Goal: Task Accomplishment & Management: Manage account settings

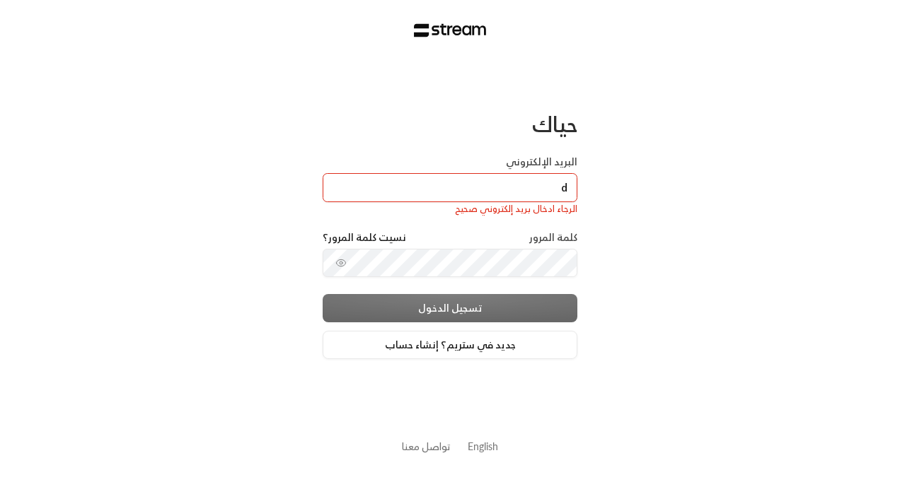
type input "[EMAIL_ADDRESS][DOMAIN_NAME]"
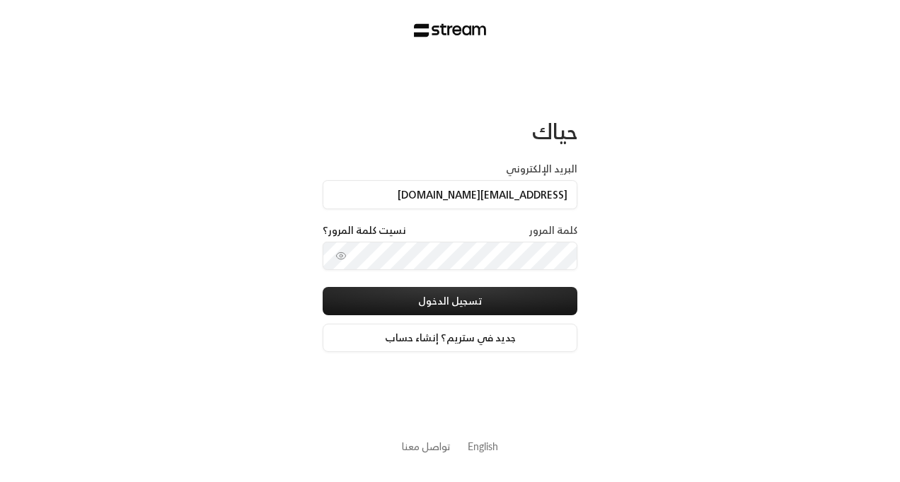
click at [668, 204] on div "حياك البريد الإلكتروني [EMAIL_ADDRESS][DOMAIN_NAME] كلمة المرور نسيت كلمة المرو…" at bounding box center [450, 241] width 900 height 482
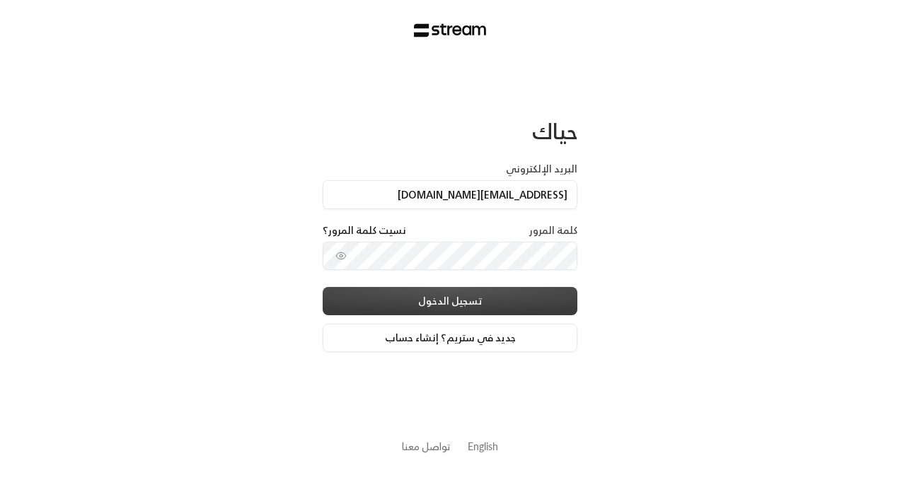
click at [451, 293] on button "تسجيل الدخول" at bounding box center [450, 301] width 255 height 28
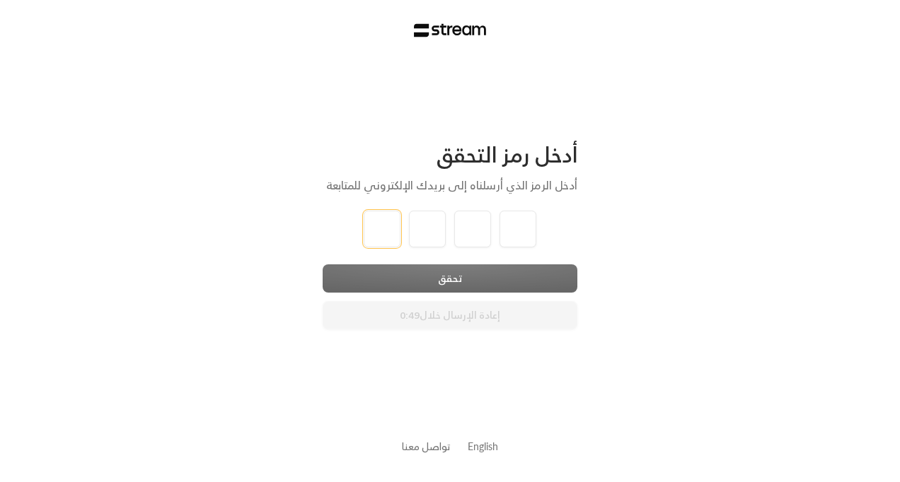
type input "1"
type input "2"
type input "3"
type input "4"
click at [450, 286] on div "أدخل رمز التحقق أدخل الرمز الذي أرسلناه إلى بريدك الإلكتروني للمتابعة 1 2 3 4 ت…" at bounding box center [450, 241] width 900 height 482
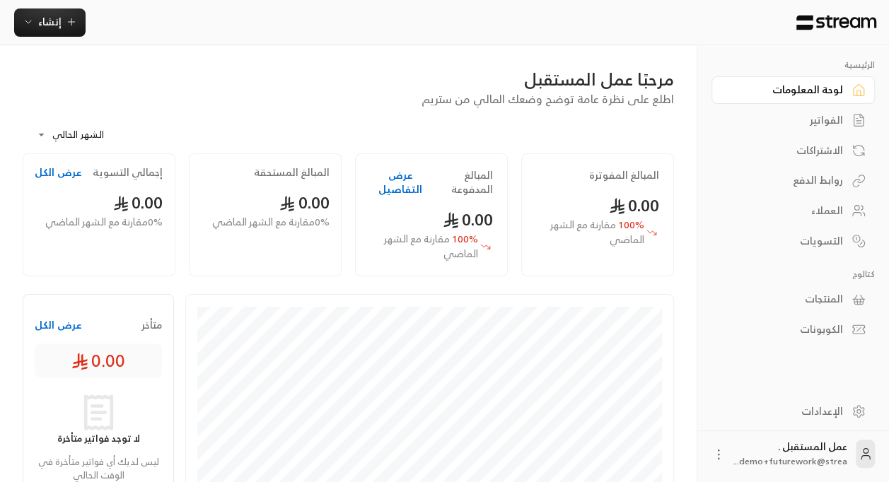
click at [833, 182] on div "روابط الدفع" at bounding box center [786, 180] width 114 height 14
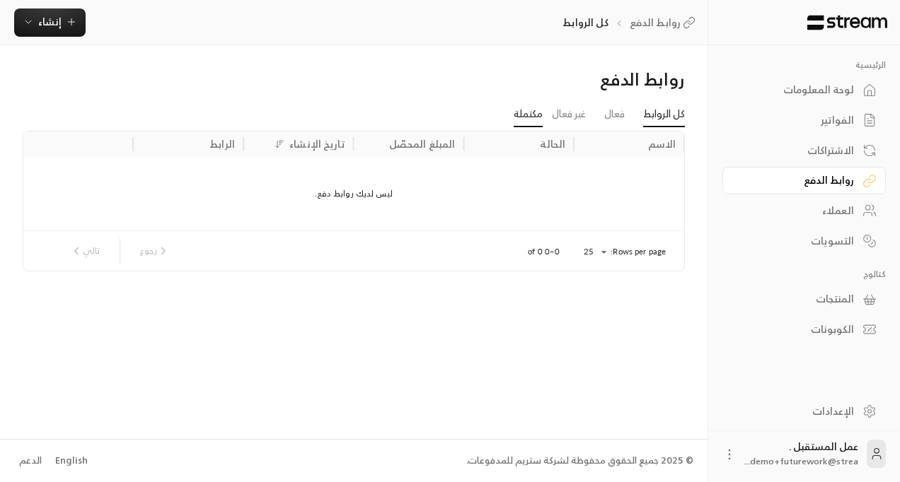
click at [534, 115] on link "مكتملة" at bounding box center [527, 114] width 29 height 25
click at [566, 115] on link "غير فعال" at bounding box center [569, 114] width 34 height 25
click at [651, 119] on link "كل الروابط" at bounding box center [664, 114] width 42 height 25
click at [68, 30] on span "إنشاء" at bounding box center [50, 22] width 54 height 18
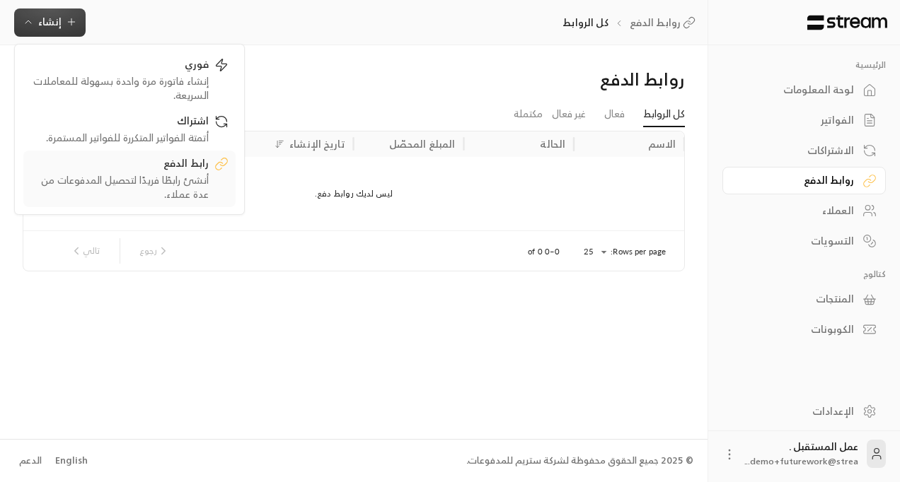
click at [193, 170] on div "رابط الدفع" at bounding box center [119, 164] width 178 height 17
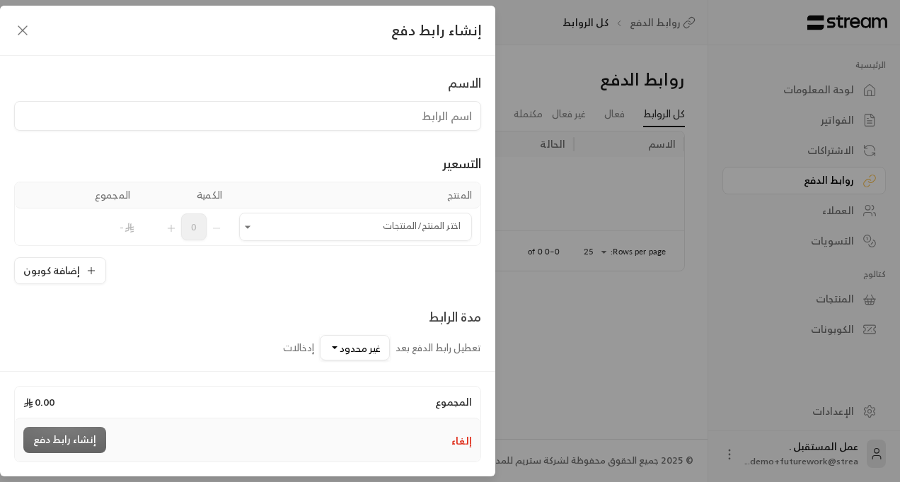
click at [400, 117] on input at bounding box center [247, 116] width 467 height 30
click at [290, 59] on div "الاسم التسعير المنتج الكمية المجموع اختر المنتج/المنتجات اختر المنتج/المنتجات 0…" at bounding box center [247, 211] width 495 height 311
click at [35, 29] on div "إنشاء رابط دفع" at bounding box center [247, 31] width 495 height 50
click at [24, 30] on icon "button" at bounding box center [22, 30] width 17 height 17
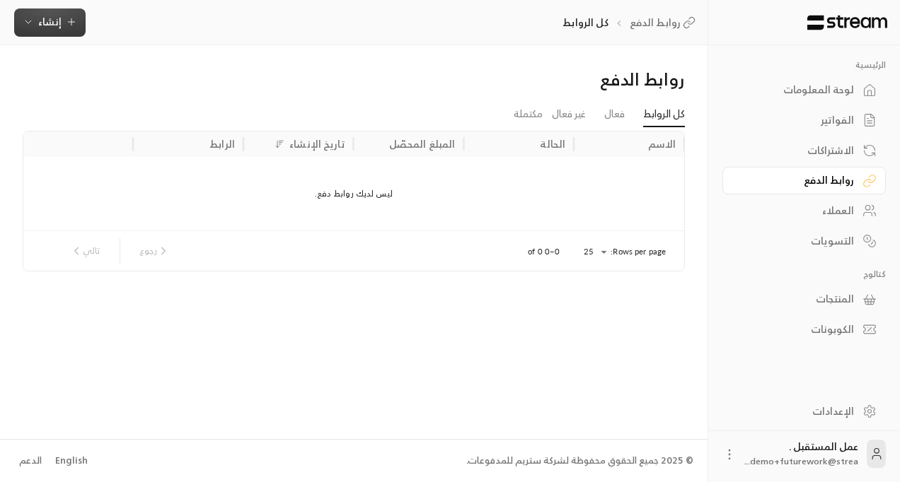
click at [57, 30] on button "إنشاء" at bounding box center [49, 22] width 71 height 28
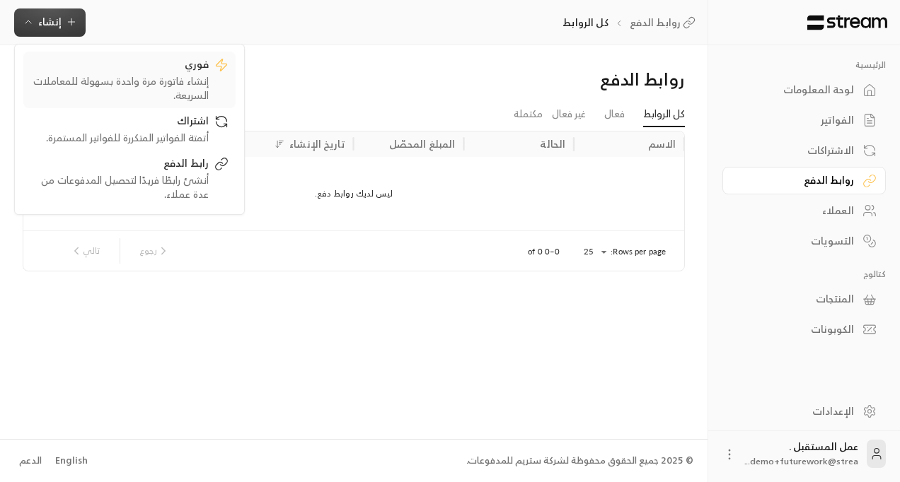
click at [168, 86] on div "إنشاء فاتورة مرة واحدة بسهولة للمعاملات السريعة." at bounding box center [119, 88] width 178 height 28
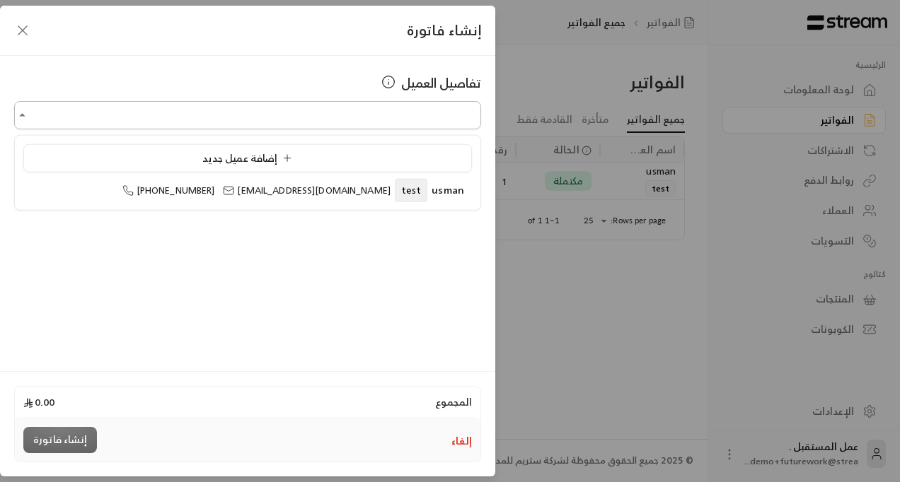
click at [268, 115] on input "اختر العميل" at bounding box center [247, 115] width 467 height 25
click at [335, 119] on input "اختر العميل" at bounding box center [247, 115] width 467 height 25
click at [351, 190] on span "[EMAIL_ADDRESS][DOMAIN_NAME]" at bounding box center [306, 190] width 167 height 16
type input "**********"
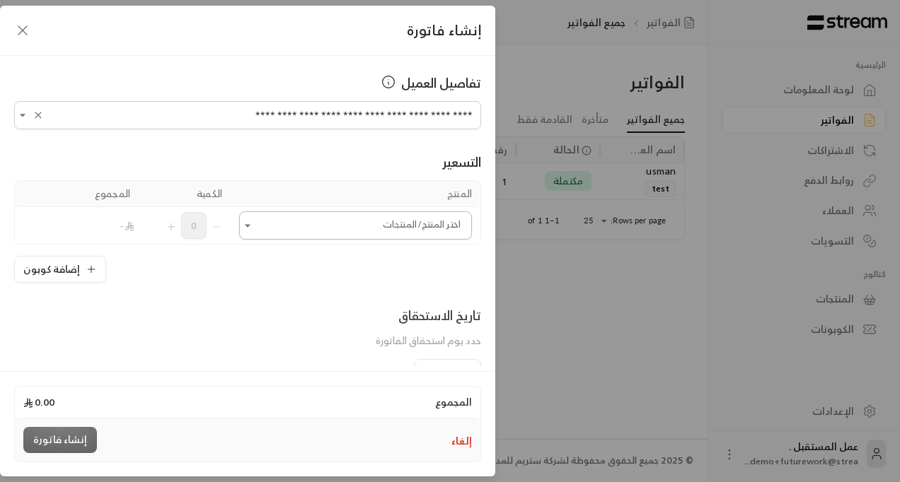
click at [349, 230] on input "اختر العميل" at bounding box center [355, 226] width 233 height 25
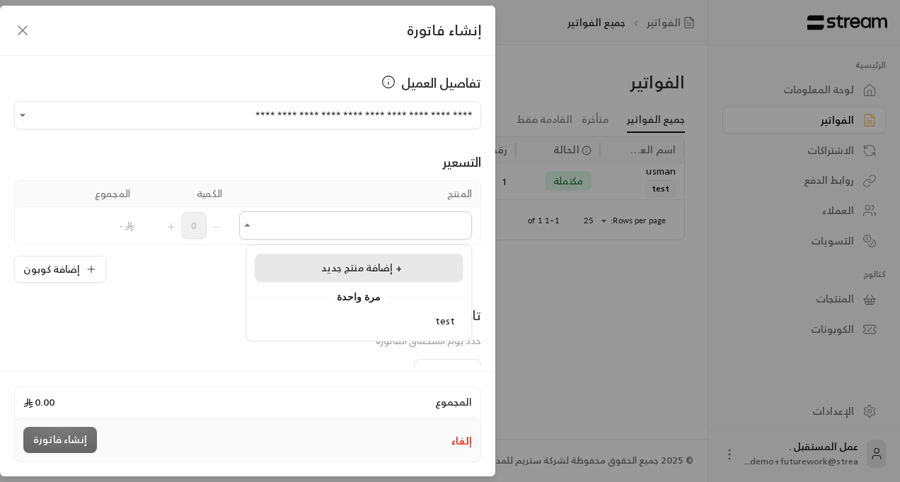
click at [356, 276] on span "إضافة منتج جديد +" at bounding box center [361, 268] width 81 height 18
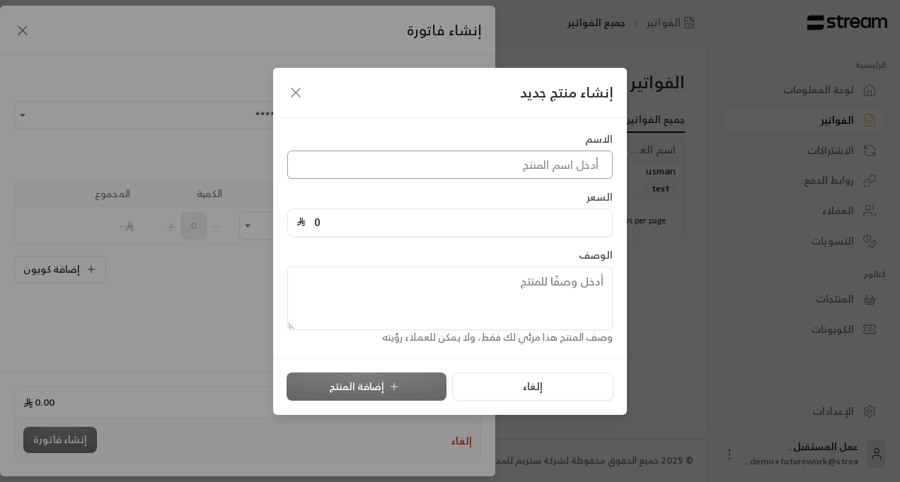
click at [489, 167] on input at bounding box center [449, 165] width 325 height 28
type input "cake"
click at [469, 117] on div "إنشاء منتج جديد" at bounding box center [450, 93] width 354 height 50
click at [557, 221] on input "0" at bounding box center [455, 222] width 298 height 27
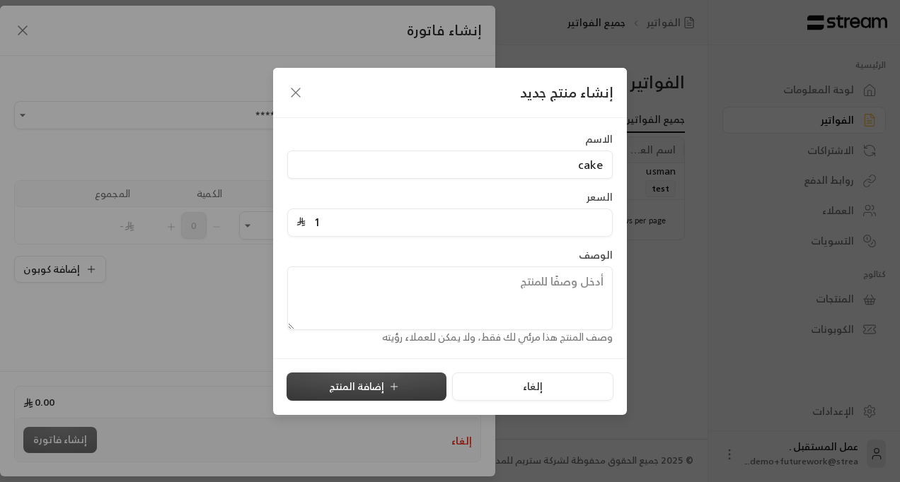
type input "1"
click at [376, 392] on button "إضافة المنتج" at bounding box center [366, 387] width 160 height 28
type input "0"
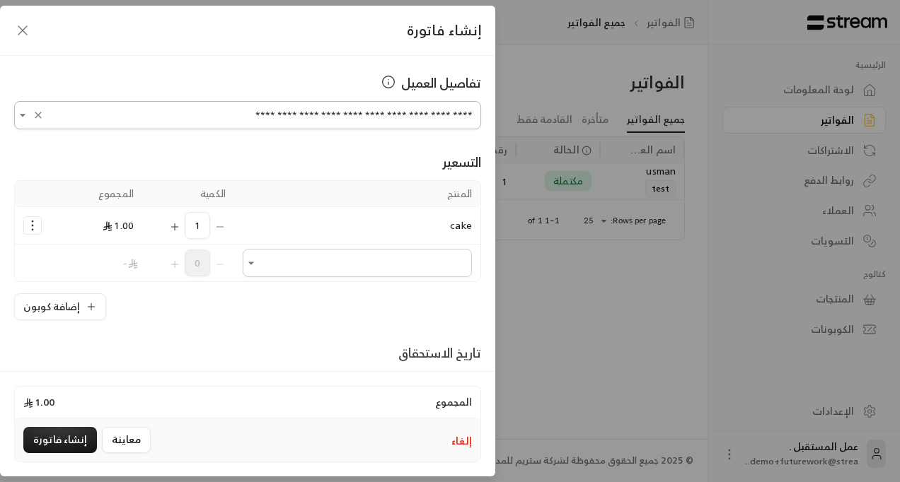
click at [44, 120] on icon "Clear" at bounding box center [38, 115] width 11 height 11
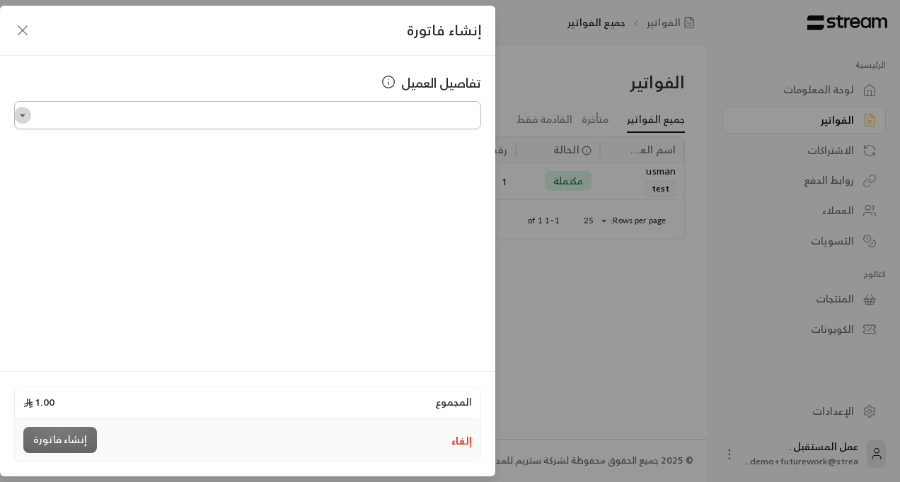
click at [19, 115] on icon "Open" at bounding box center [23, 115] width 14 height 14
click at [18, 30] on icon "button" at bounding box center [22, 30] width 17 height 17
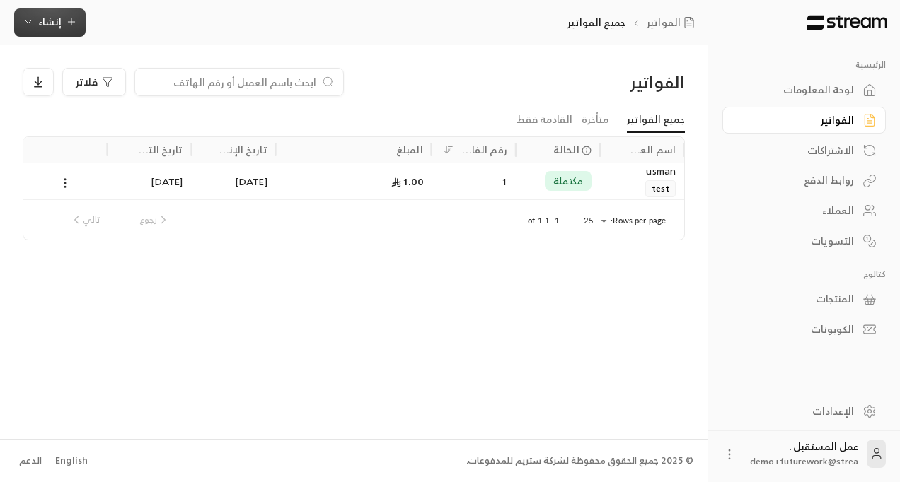
click at [73, 27] on icon "button" at bounding box center [71, 21] width 11 height 11
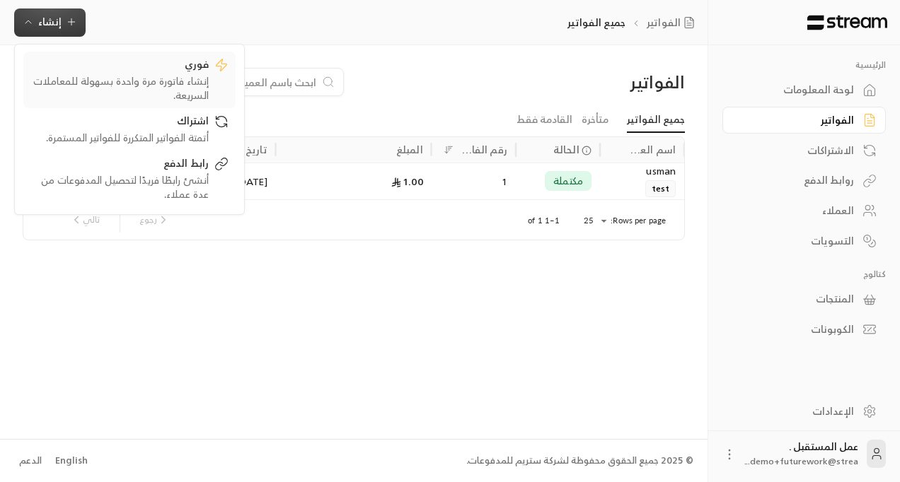
click at [180, 88] on div "إنشاء فاتورة مرة واحدة بسهولة للمعاملات السريعة." at bounding box center [119, 88] width 178 height 28
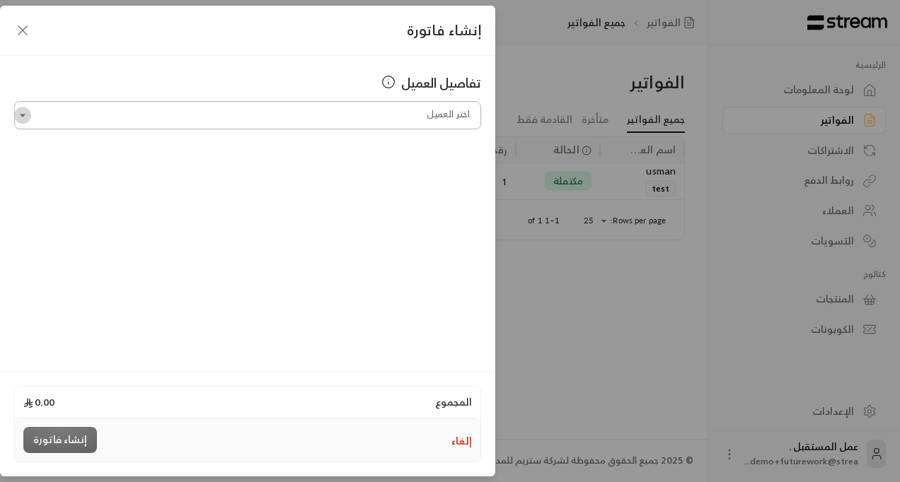
click at [25, 115] on icon "Open" at bounding box center [23, 115] width 14 height 14
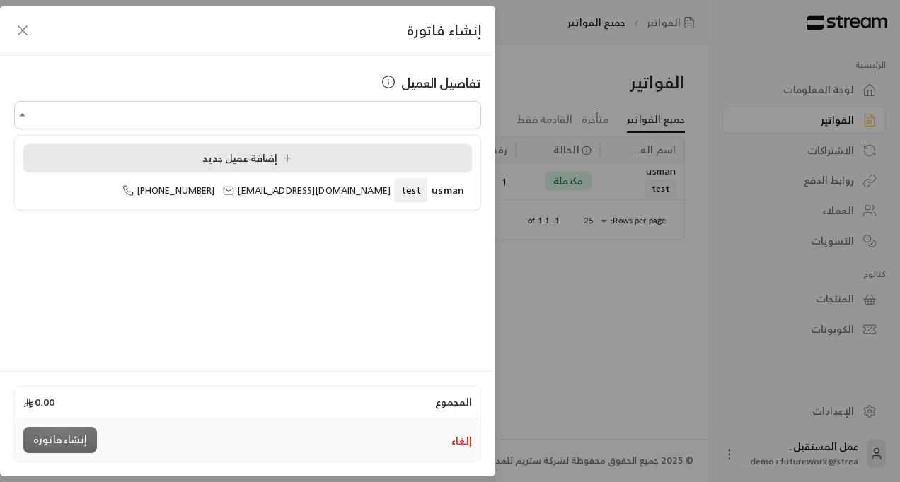
click at [252, 157] on span "إضافة عميل جديد" at bounding box center [249, 158] width 95 height 18
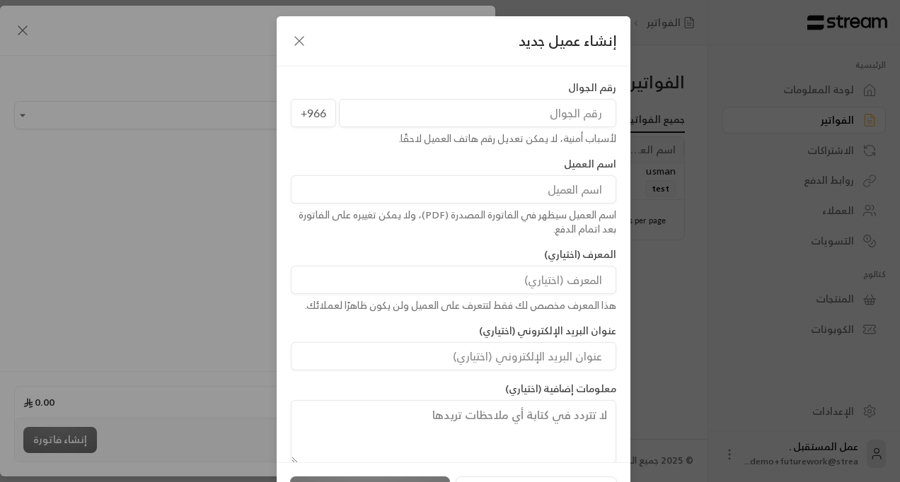
click at [542, 111] on input "tel" at bounding box center [477, 113] width 277 height 28
type input "[PHONE_NUMBER]"
type input "1064612730"
type input "[EMAIL_ADDRESS][DOMAIN_NAME]"
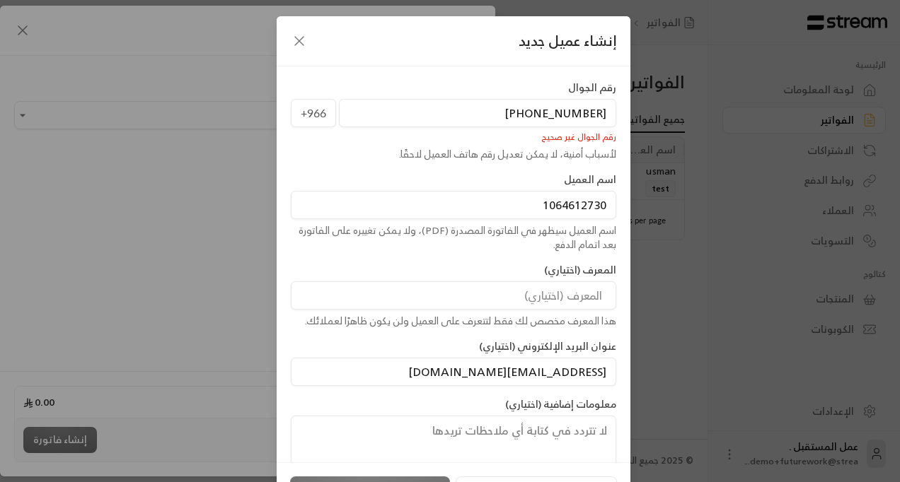
click at [559, 204] on input "1064612730" at bounding box center [453, 205] width 325 height 28
type input "saad"
click at [498, 170] on div "رقم الجوال +966 [PHONE_NUMBER] رقم الجوال غير صحيح لأسباب أمنية، لا يمكن تعديل …" at bounding box center [453, 280] width 339 height 399
click at [584, 114] on input "[PHONE_NUMBER]" at bounding box center [477, 113] width 277 height 28
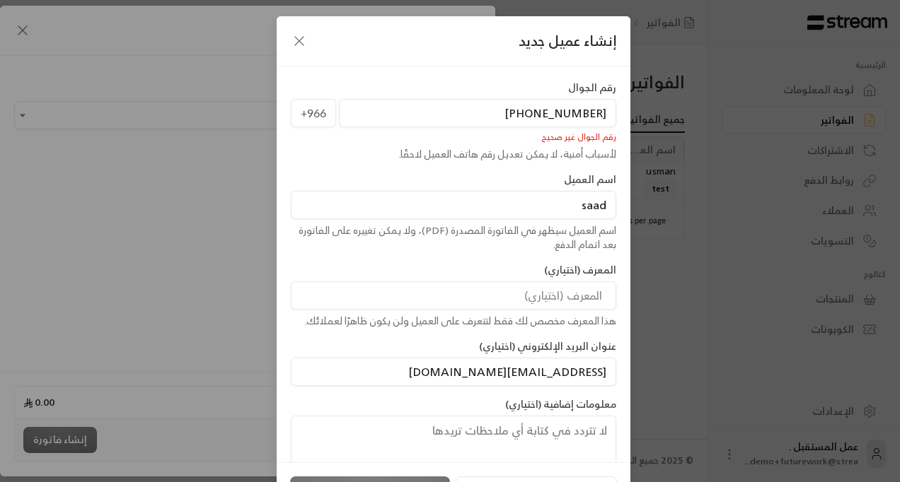
click at [584, 114] on input "[PHONE_NUMBER]" at bounding box center [477, 113] width 277 height 28
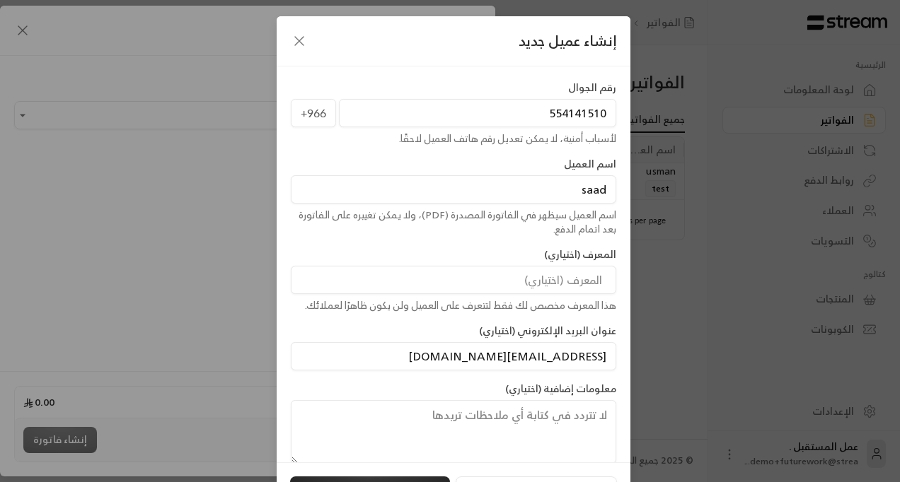
type input "554141510"
click at [487, 66] on div "إنشاء عميل جديد" at bounding box center [454, 41] width 354 height 50
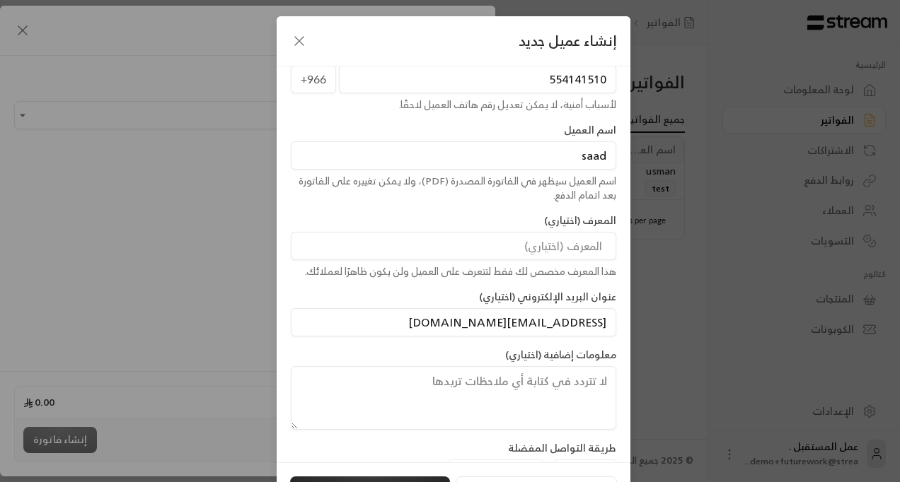
scroll to position [65, 0]
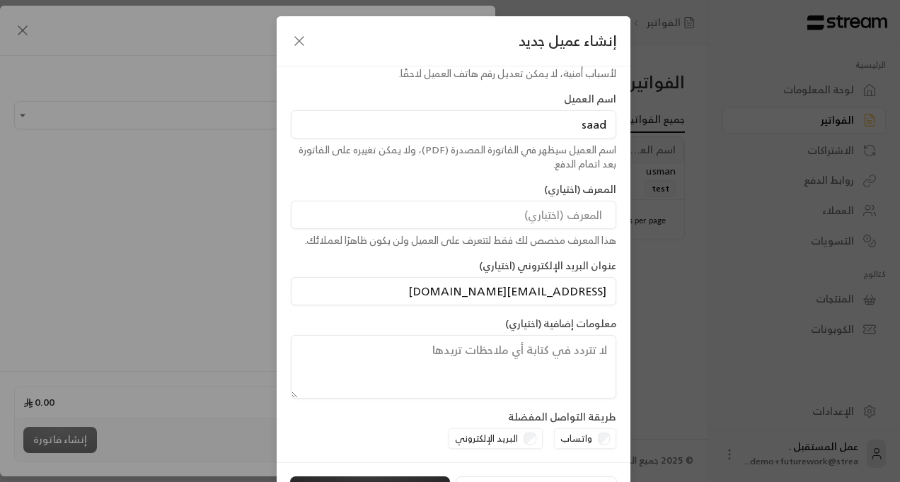
click at [558, 287] on input "[EMAIL_ADDRESS][DOMAIN_NAME]" at bounding box center [453, 291] width 325 height 28
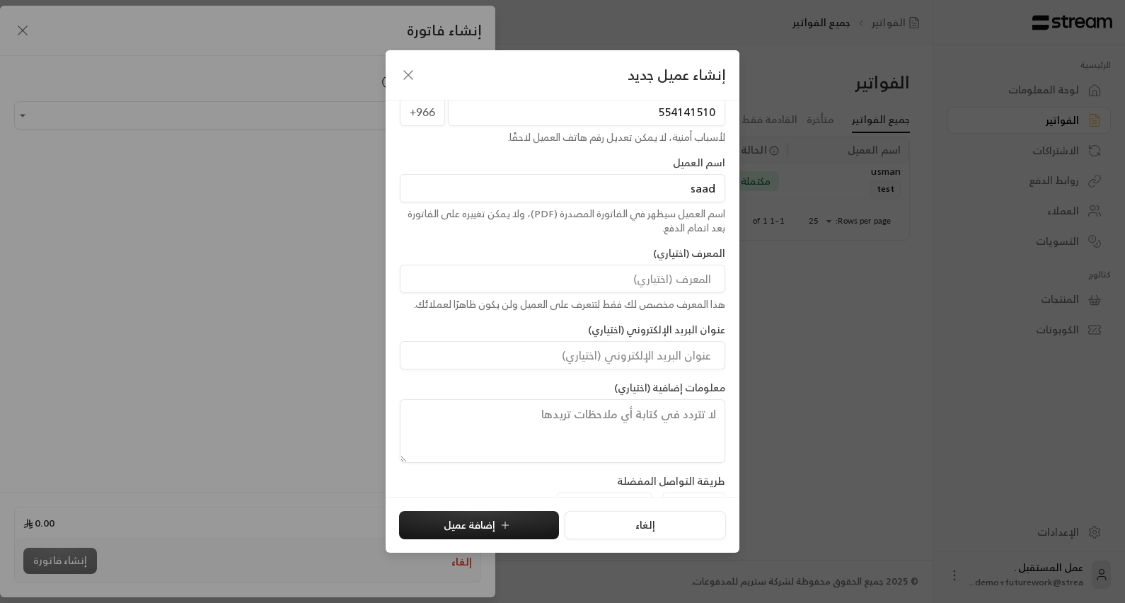
scroll to position [34, 0]
drag, startPoint x: 736, startPoint y: 547, endPoint x: 746, endPoint y: 555, distance: 13.6
click at [746, 482] on div "إنشاء عميل جديد رقم الجوال [PHONE_NUMBER] لأسباب أمنية، لا يمكن تعديل رقم هاتف …" at bounding box center [562, 301] width 1125 height 603
drag, startPoint x: 386, startPoint y: 54, endPoint x: 361, endPoint y: 46, distance: 26.2
click at [362, 46] on div "إنشاء عميل جديد رقم الجوال [PHONE_NUMBER] لأسباب أمنية، لا يمكن تعديل رقم هاتف …" at bounding box center [562, 301] width 1125 height 603
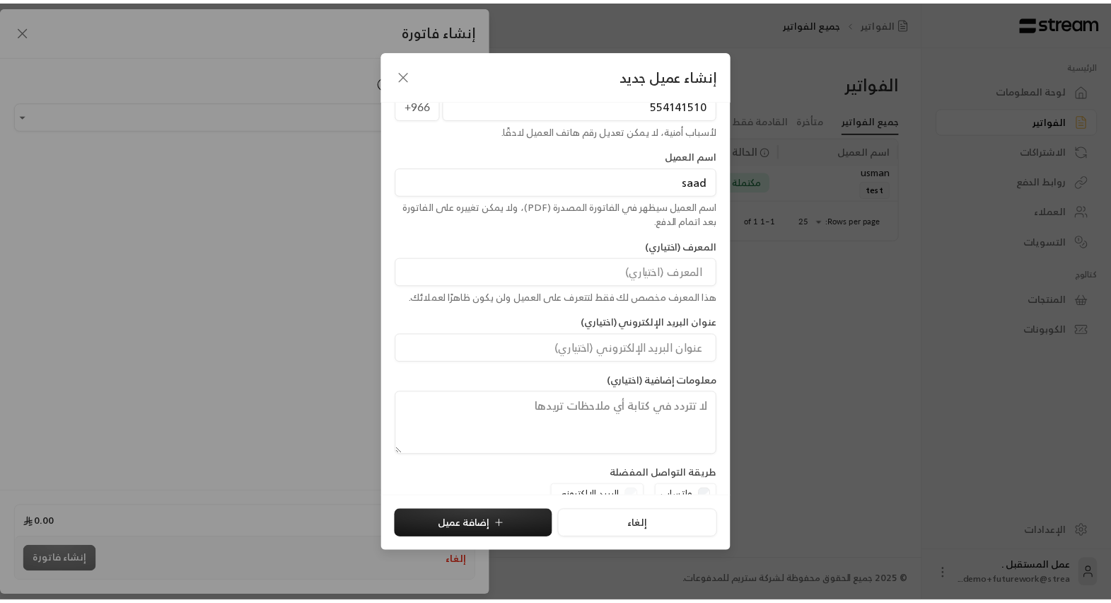
scroll to position [46, 0]
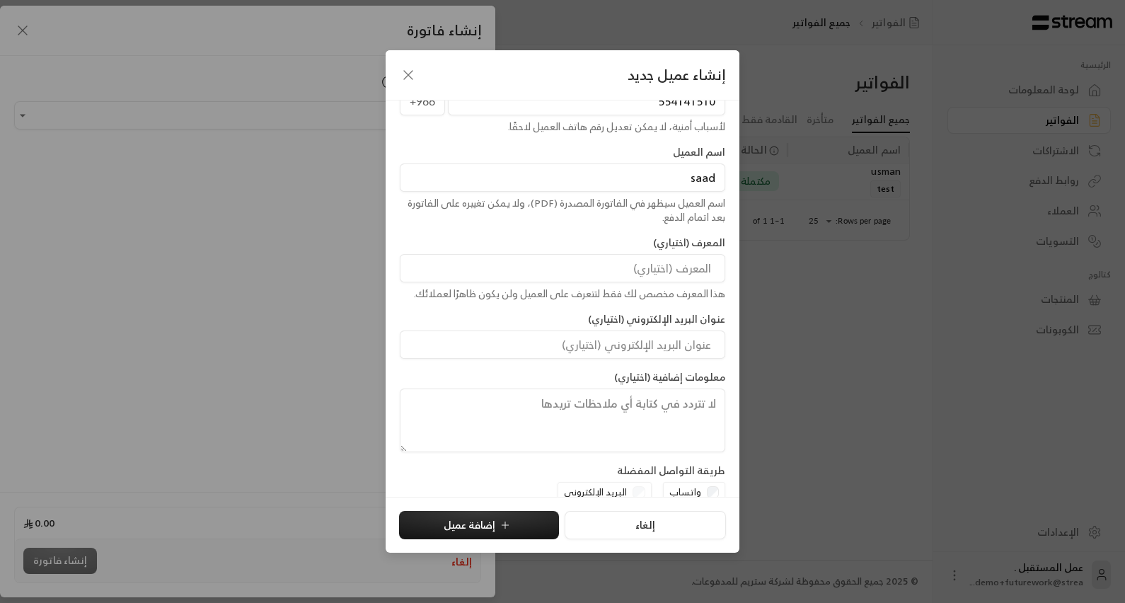
click at [122, 108] on div "إنشاء عميل جديد رقم الجوال [PHONE_NUMBER] لأسباب أمنية، لا يمكن تعديل رقم هاتف …" at bounding box center [562, 301] width 1125 height 603
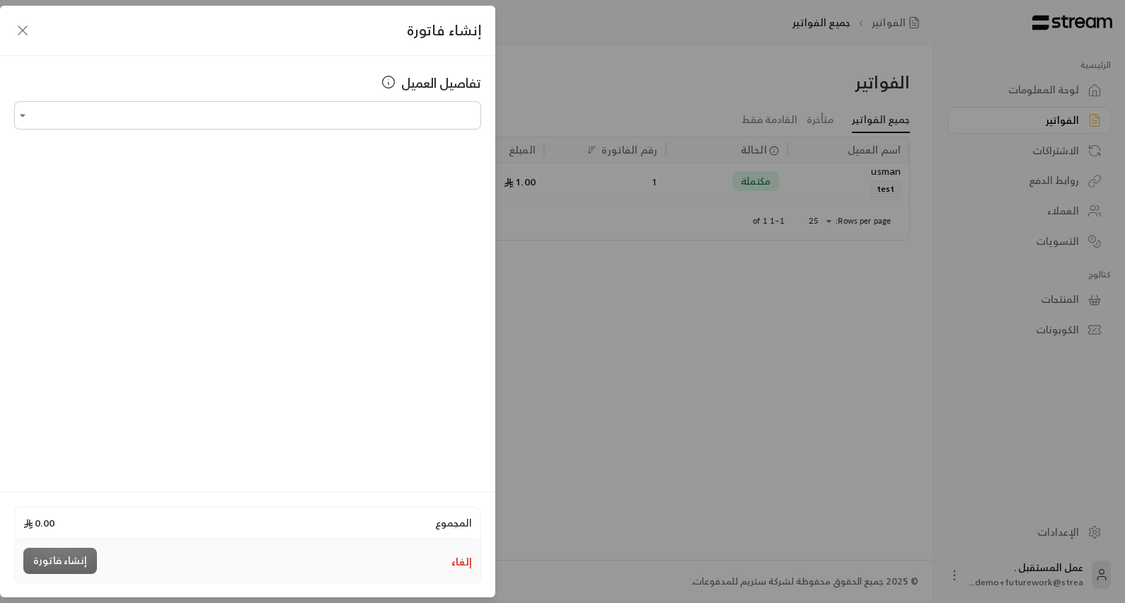
click at [23, 27] on icon "button" at bounding box center [22, 30] width 17 height 17
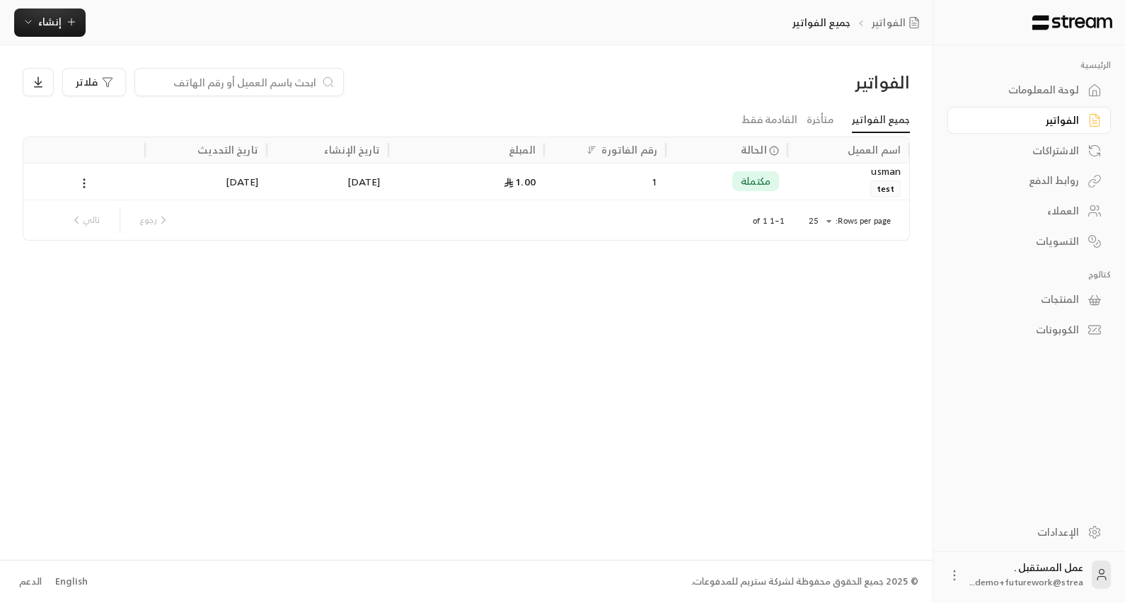
click at [899, 84] on div "لوحة المعلومات" at bounding box center [1022, 90] width 114 height 14
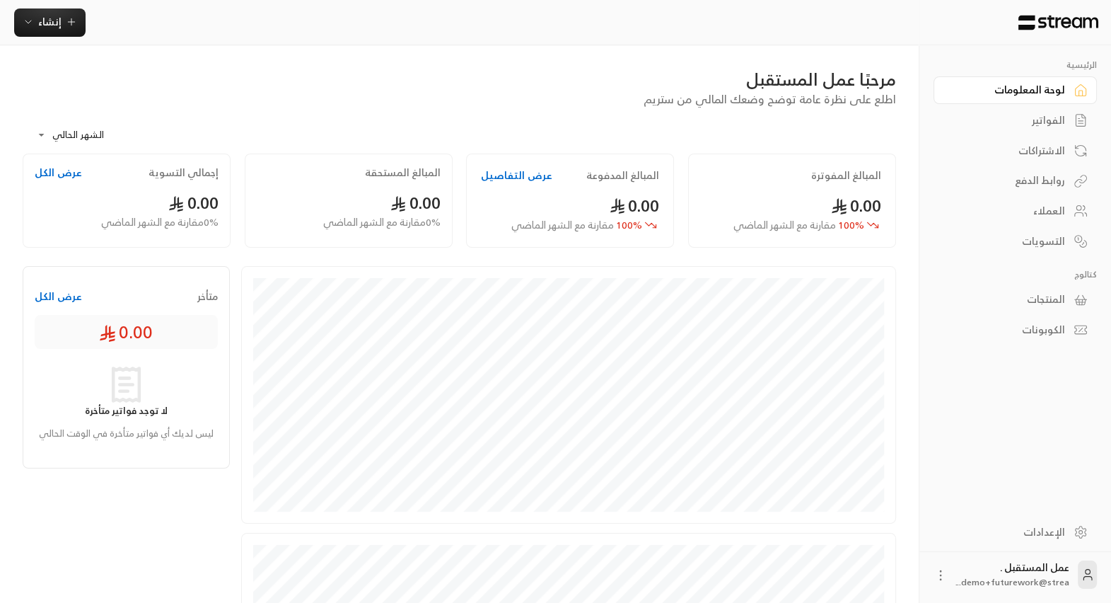
click at [899, 180] on div "روابط الدفع" at bounding box center [1008, 180] width 114 height 14
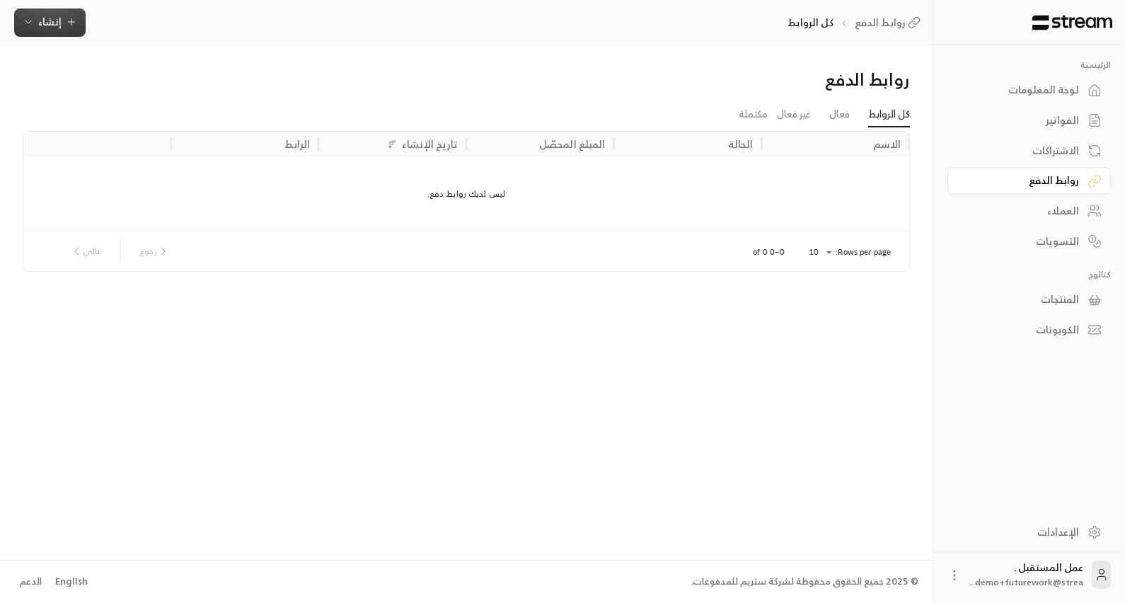
click at [77, 12] on button "إنشاء" at bounding box center [49, 22] width 71 height 28
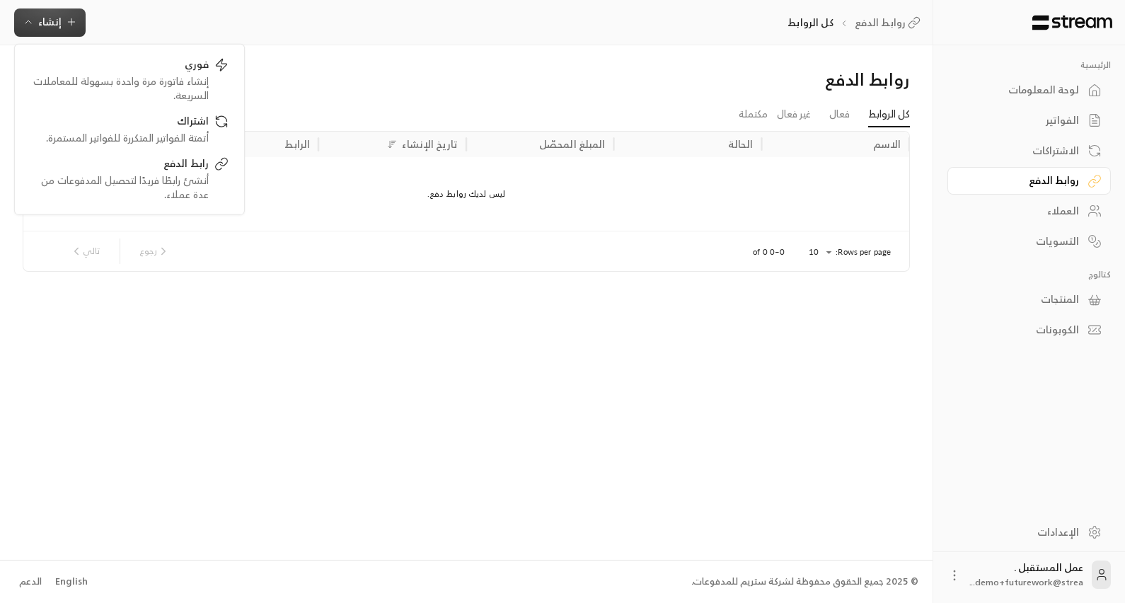
drag, startPoint x: 469, startPoint y: 98, endPoint x: 541, endPoint y: 106, distance: 72.6
click at [468, 98] on div "روابط الدفع" at bounding box center [466, 85] width 901 height 34
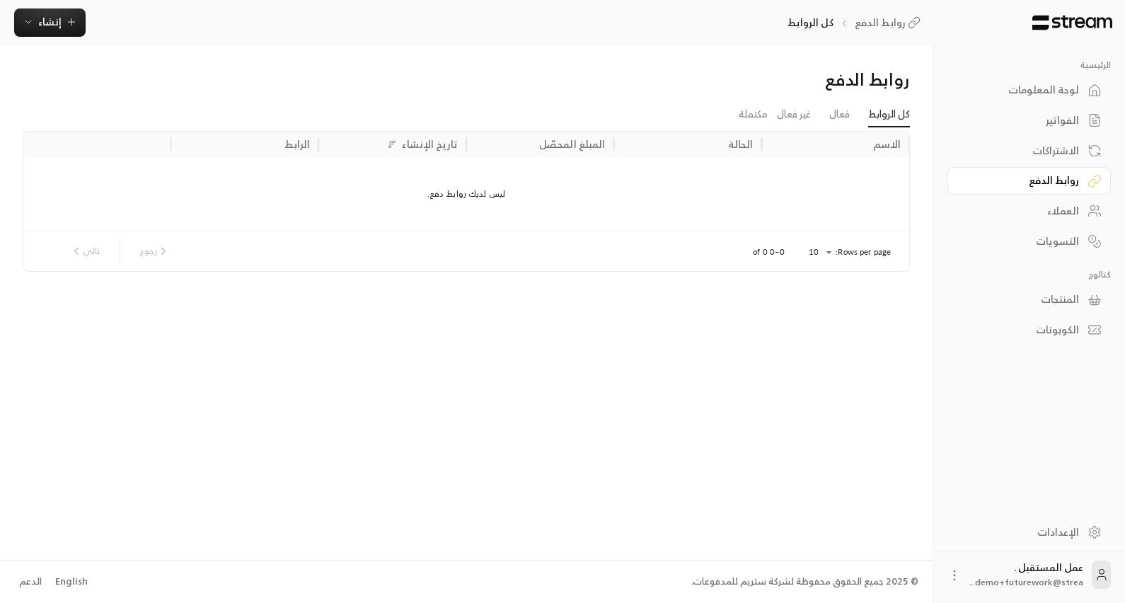
click at [899, 92] on div "لوحة المعلومات" at bounding box center [1022, 90] width 114 height 14
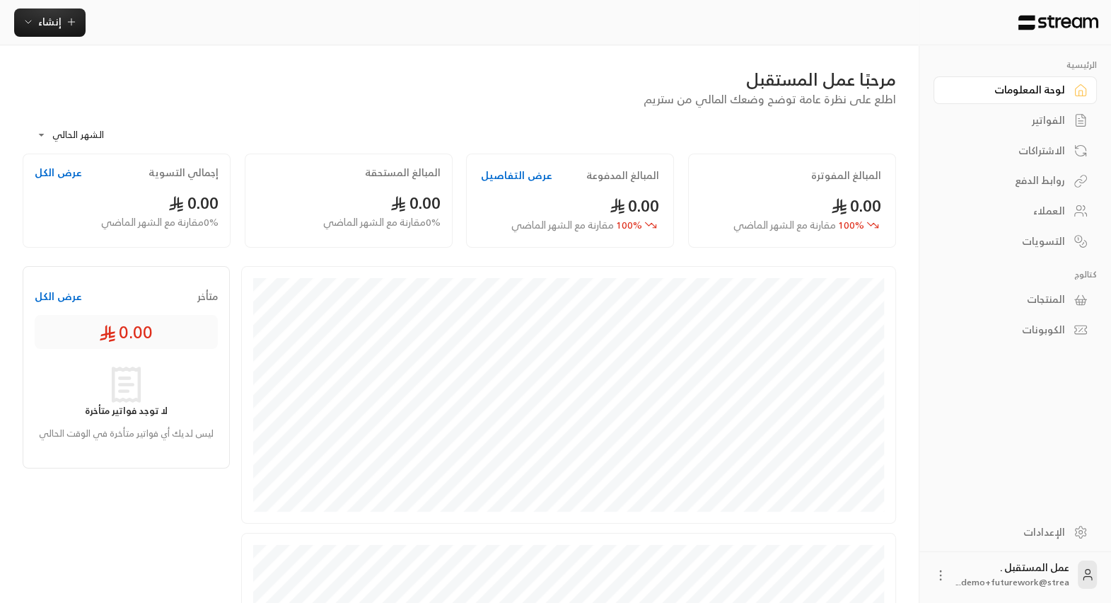
click at [899, 482] on div "الإعدادات" at bounding box center [1008, 532] width 114 height 14
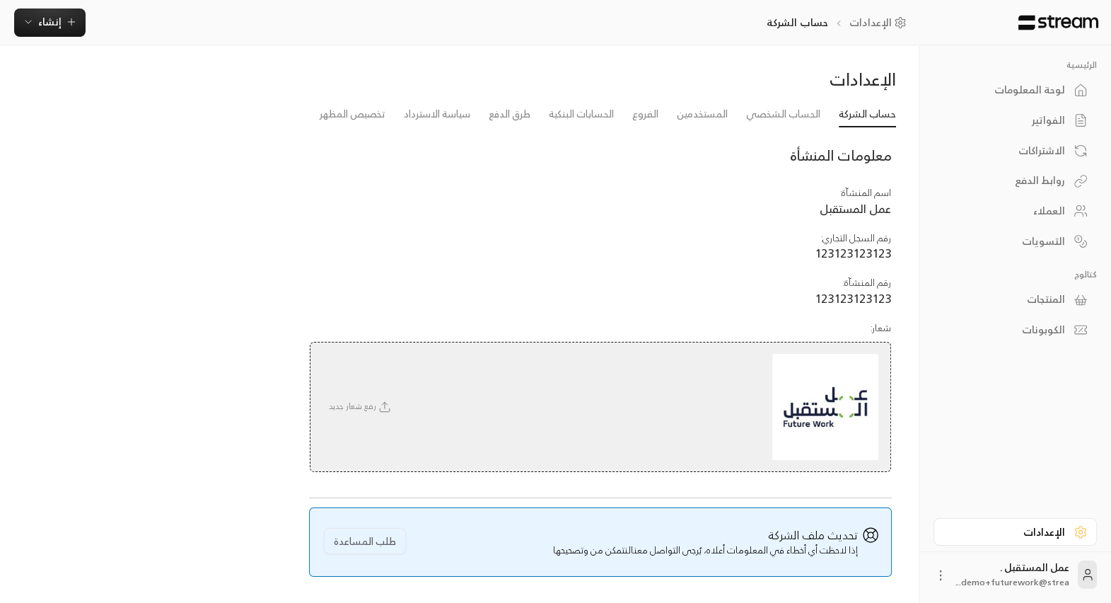
scroll to position [47, 0]
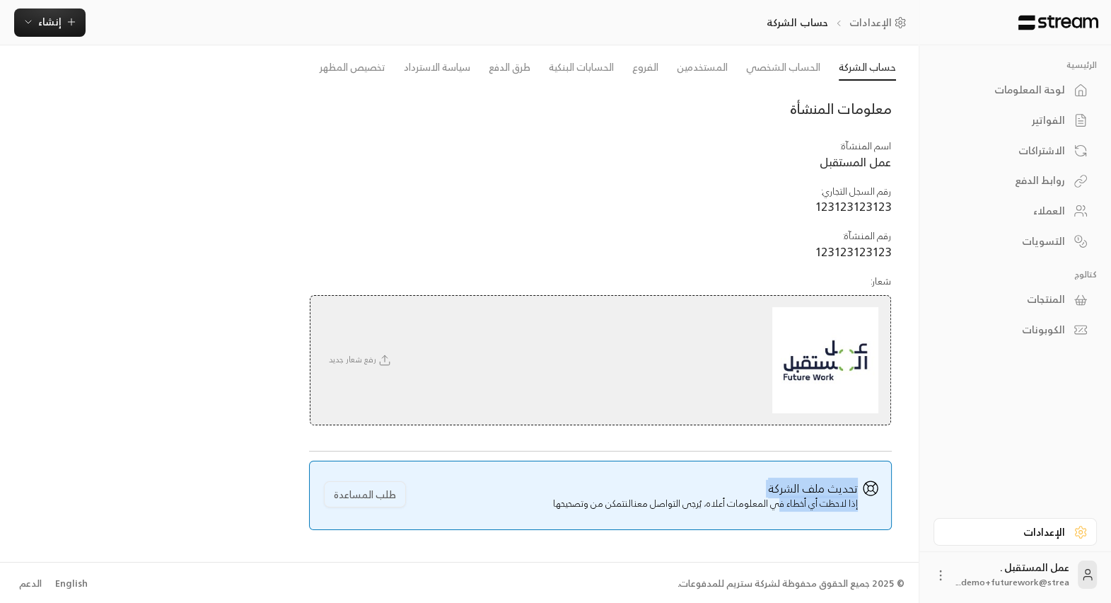
drag, startPoint x: 860, startPoint y: 502, endPoint x: 781, endPoint y: 505, distance: 79.3
click at [781, 482] on div "تحديث ملف الشركة إذا لاحظت أي أخطاء في المعلومات أعلاه، يُرجى التواصل معنا لنتم…" at bounding box center [713, 495] width 331 height 31
drag, startPoint x: 781, startPoint y: 505, endPoint x: 728, endPoint y: 484, distance: 56.5
click at [728, 482] on span "تحديث ملف الشركة إذا لاحظت أي أخطاء في المعلومات أعلاه، يُرجى التواصل معنا لنتم…" at bounding box center [705, 495] width 305 height 31
click at [767, 482] on span "تحديث ملف الشركة إذا لاحظت أي أخطاء في المعلومات أعلاه، يُرجى التواصل معنا لنتم…" at bounding box center [705, 495] width 305 height 31
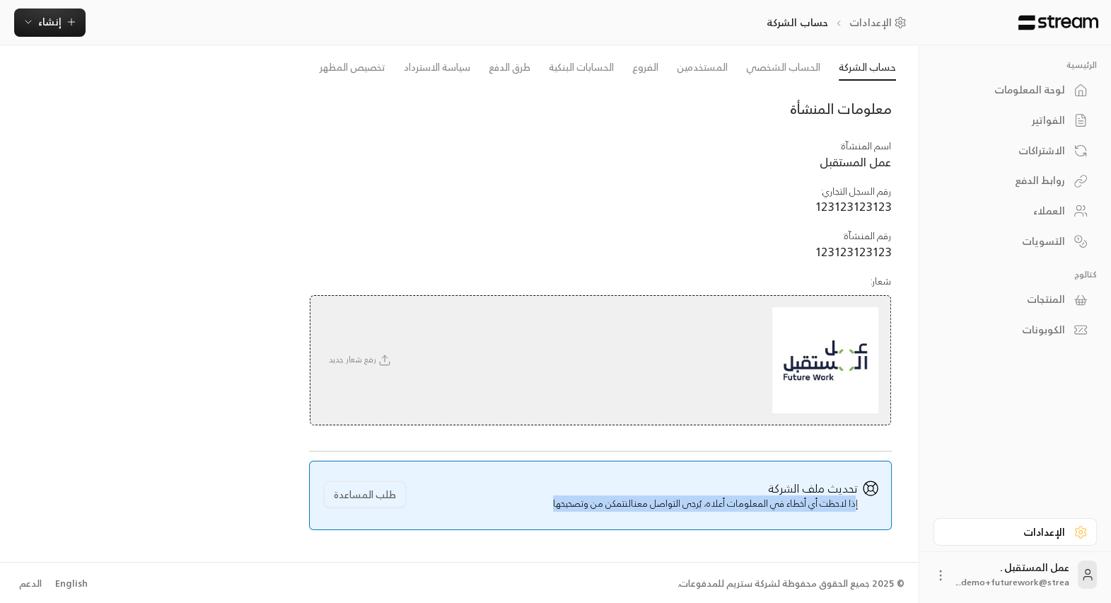
drag, startPoint x: 543, startPoint y: 504, endPoint x: 856, endPoint y: 506, distance: 312.6
click at [856, 482] on div "تحديث ملف الشركة إذا لاحظت أي أخطاء في المعلومات أعلاه، يُرجى التواصل معنا لنتم…" at bounding box center [600, 494] width 582 height 69
click at [347, 482] on button "طلب المساعدة" at bounding box center [365, 494] width 82 height 26
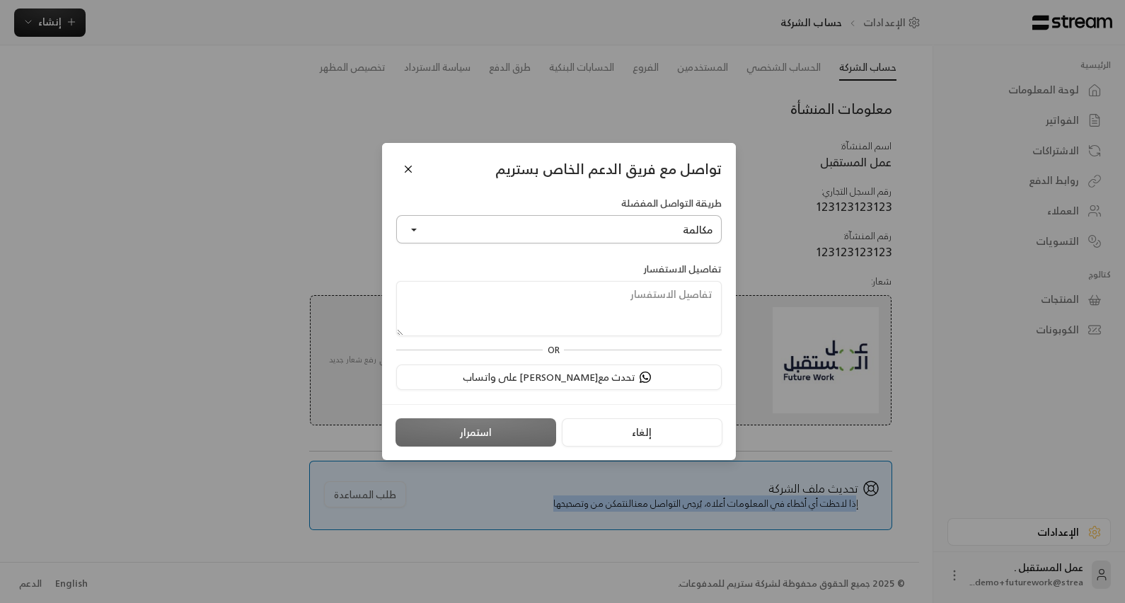
click at [550, 226] on button "مكالمة" at bounding box center [558, 229] width 325 height 28
click at [453, 188] on div "تواصل مع فريق الدعم الخاص بستريم" at bounding box center [559, 170] width 354 height 54
click at [414, 170] on button "Close" at bounding box center [408, 169] width 25 height 25
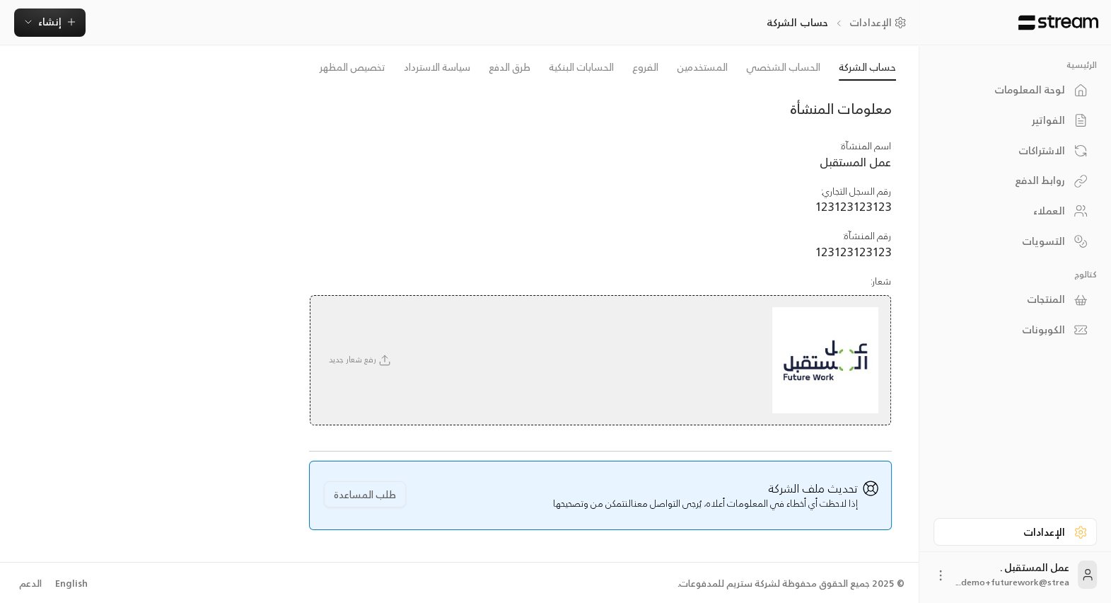
click at [57, 229] on div "معلومات المنشأة اسم المنشآة : عمل المستقبل رقم السجل التجاري : 123123123123 رقم…" at bounding box center [459, 307] width 873 height 446
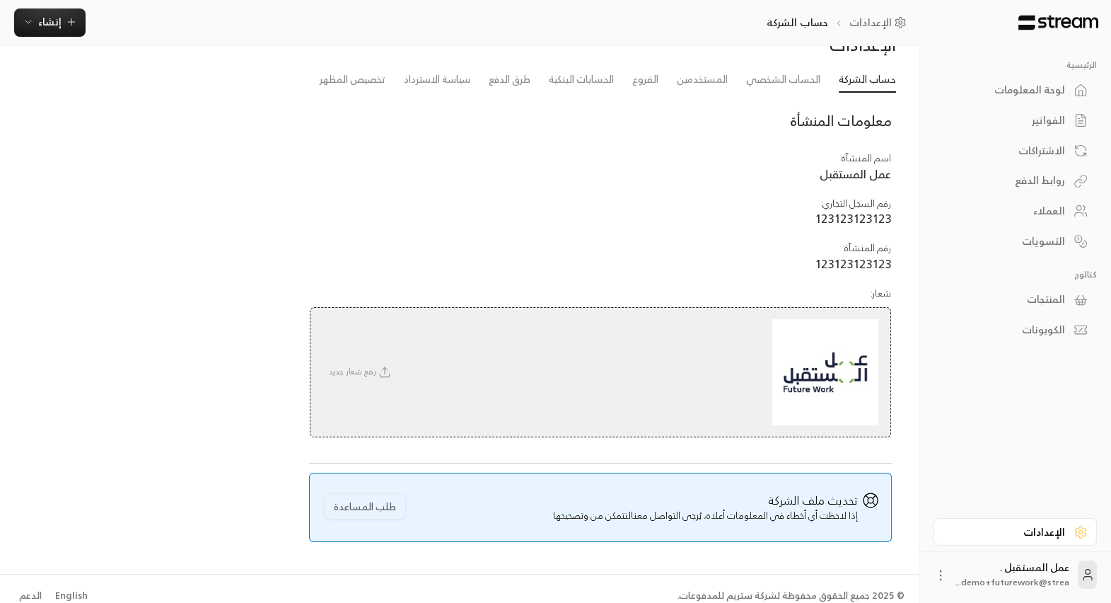
scroll to position [0, 0]
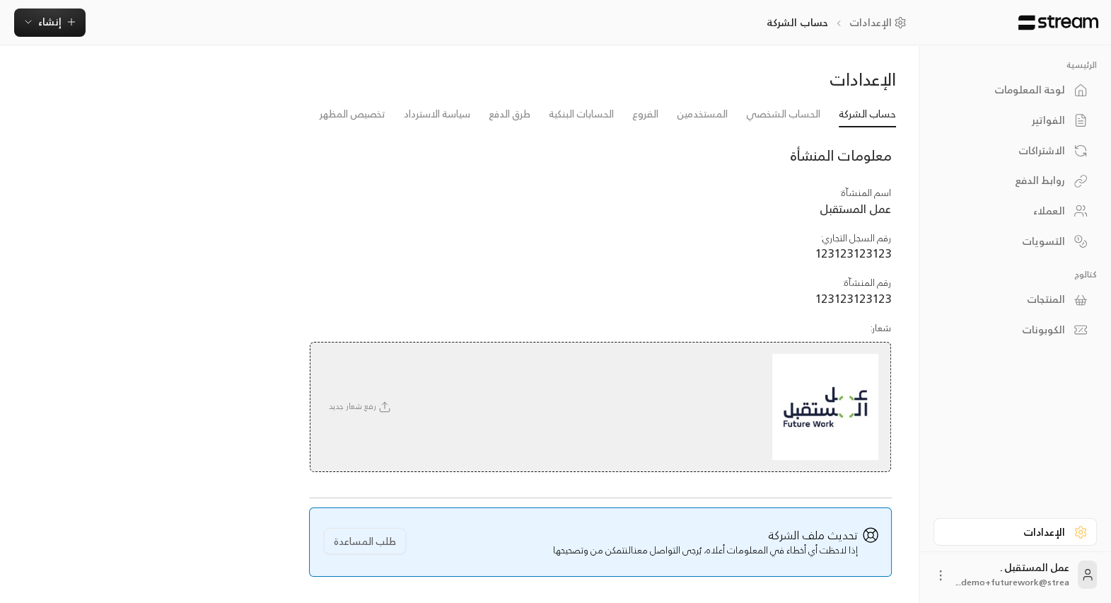
click at [899, 88] on div "لوحة المعلومات" at bounding box center [1008, 90] width 114 height 14
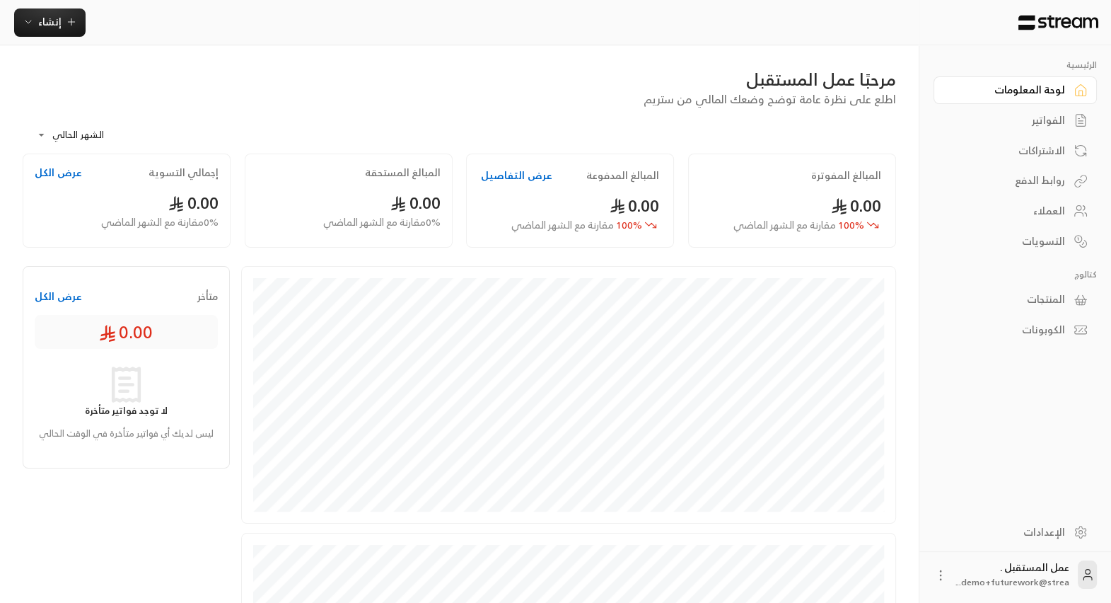
drag, startPoint x: 541, startPoint y: 80, endPoint x: 524, endPoint y: 80, distance: 17.0
click at [540, 80] on div "مرحبًا عمل المستقبل" at bounding box center [459, 79] width 873 height 23
click at [899, 302] on div "المنتجات" at bounding box center [1008, 299] width 114 height 14
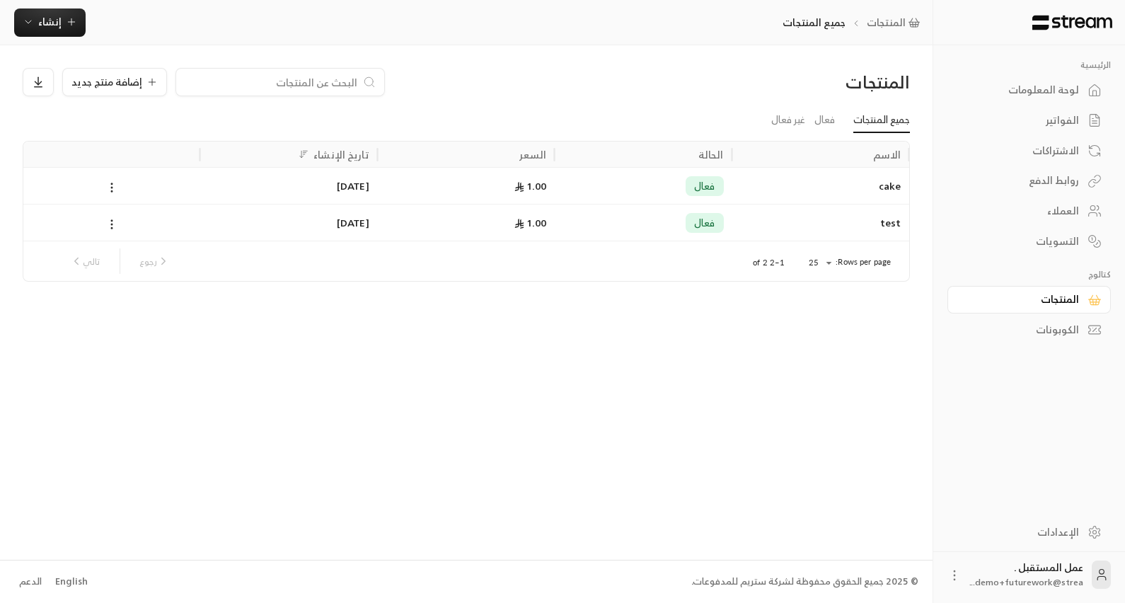
click at [899, 241] on div "التسويات" at bounding box center [1022, 241] width 114 height 14
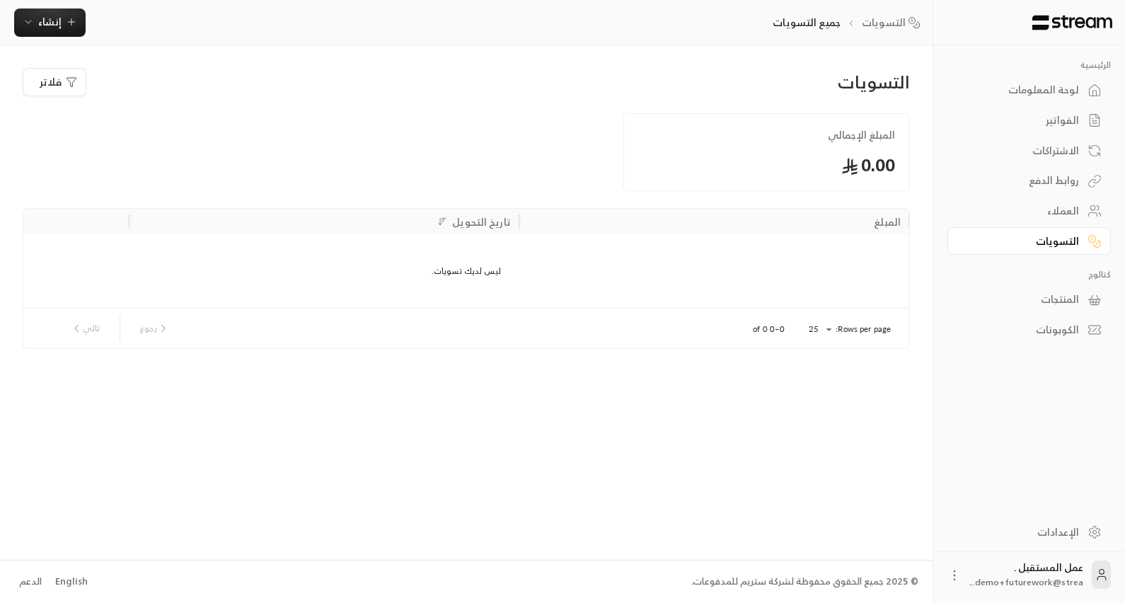
click at [315, 98] on div "التسويات فلاتر المبلغ الإجمالي 0.00 المبلغ تاريخ التحويل ليس لديك تسويات. Rows …" at bounding box center [466, 208] width 887 height 281
click at [899, 482] on div "الإعدادات" at bounding box center [1022, 532] width 114 height 14
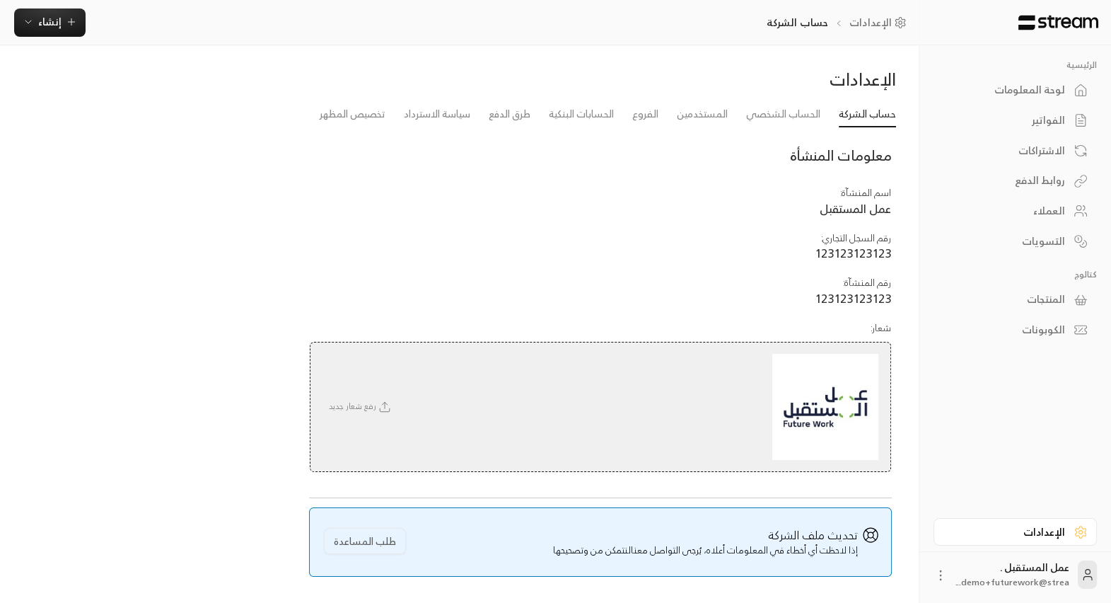
click at [899, 91] on div "لوحة المعلومات" at bounding box center [1008, 90] width 114 height 14
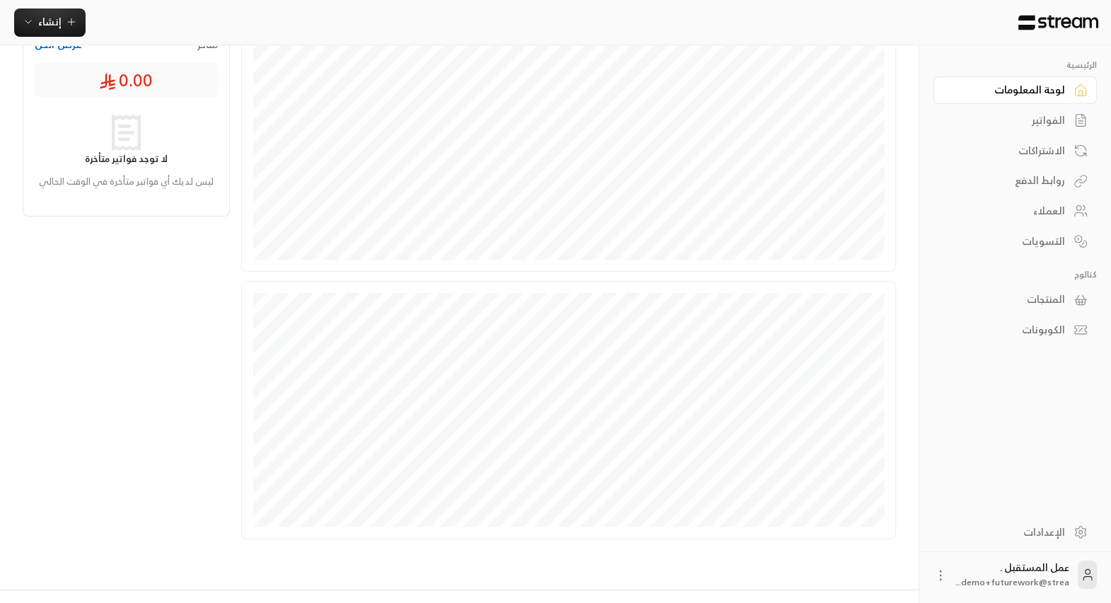
scroll to position [279, 0]
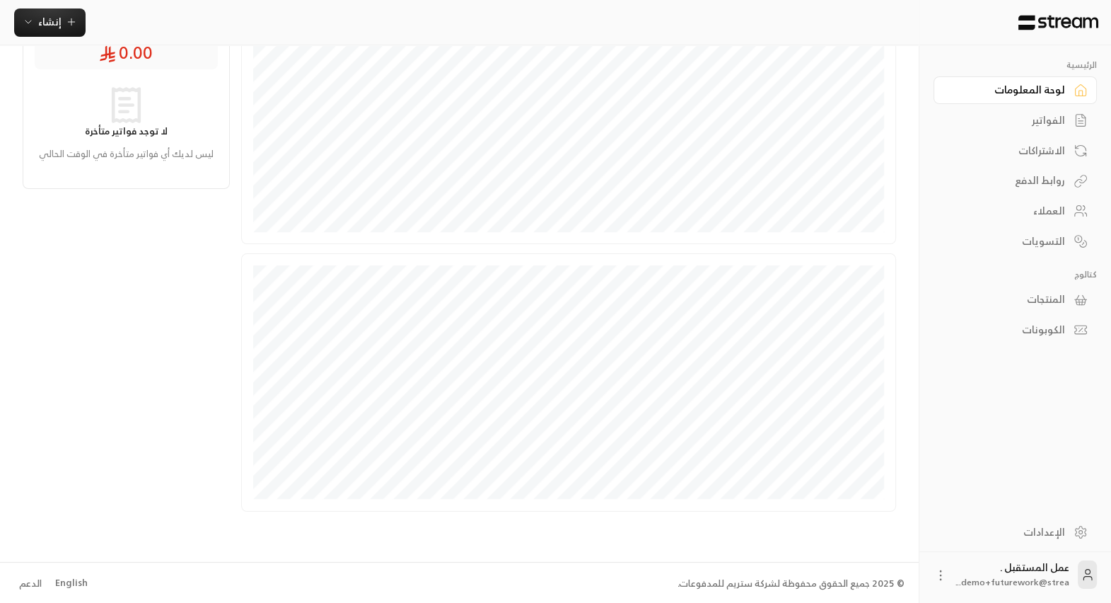
click at [899, 482] on div "الإعدادات" at bounding box center [1008, 532] width 114 height 14
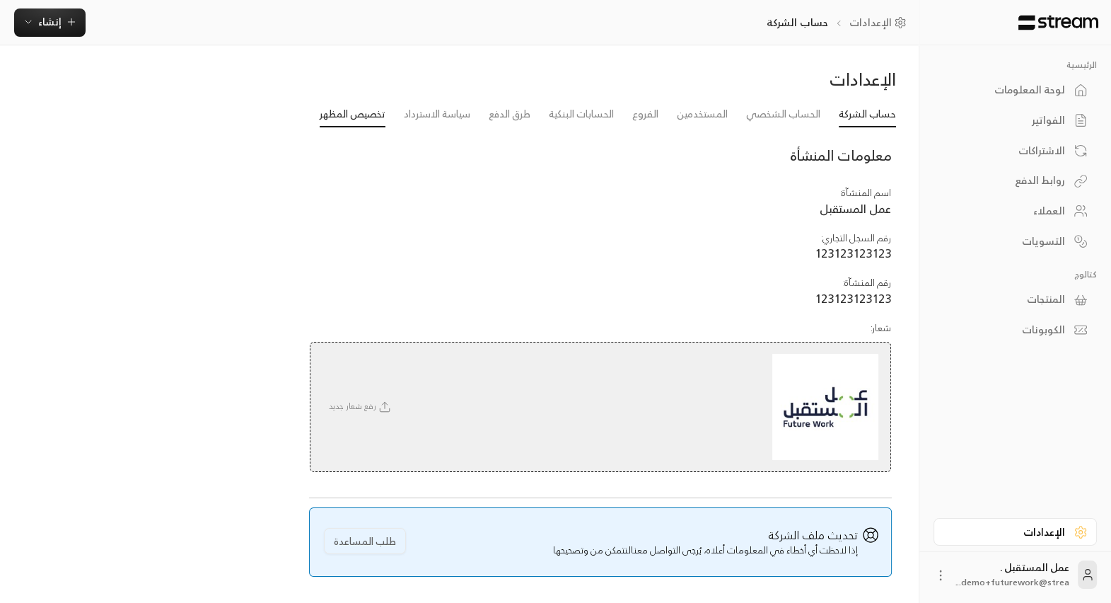
click at [356, 105] on link "تخصيص المظهر" at bounding box center [353, 114] width 66 height 25
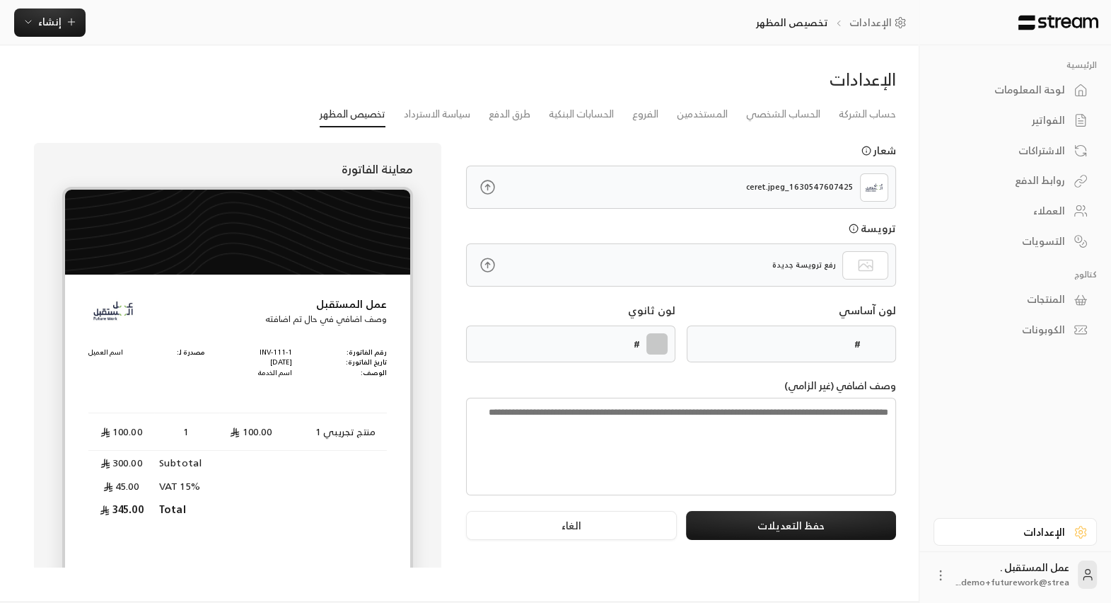
type input "******"
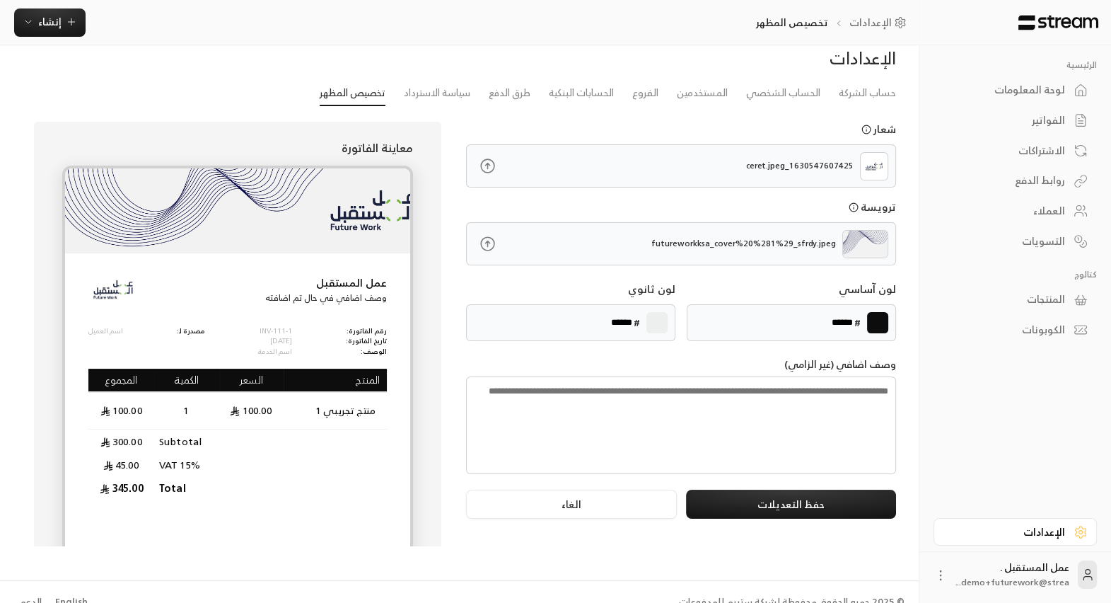
scroll to position [40, 0]
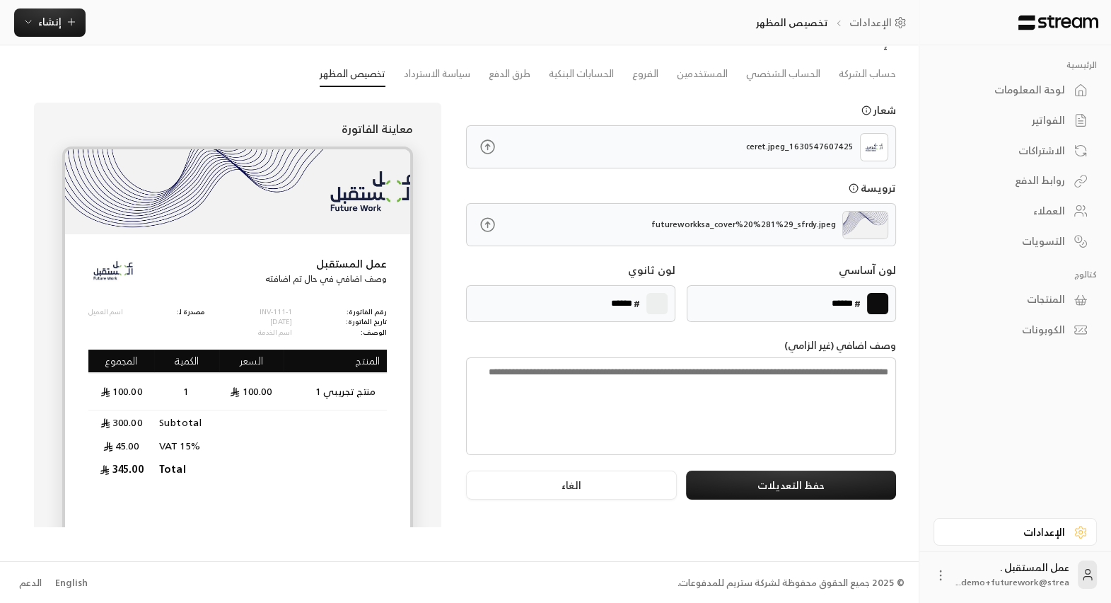
click at [899, 40] on div at bounding box center [1015, 22] width 192 height 45
click at [440, 74] on link "سياسة الاسترداد" at bounding box center [437, 74] width 66 height 25
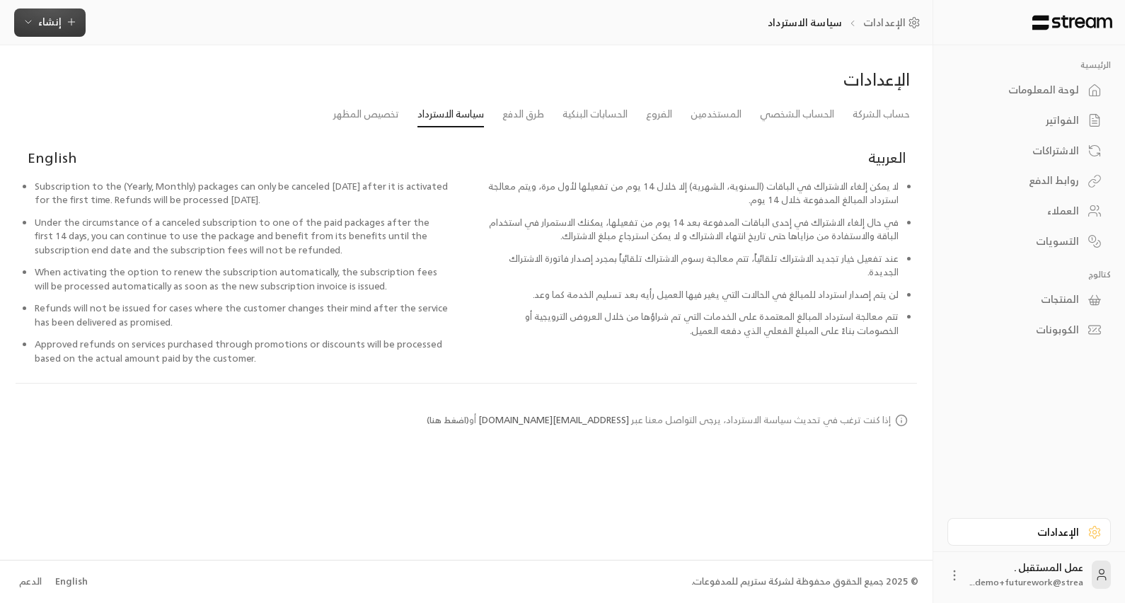
click at [75, 21] on icon "button" at bounding box center [71, 21] width 11 height 11
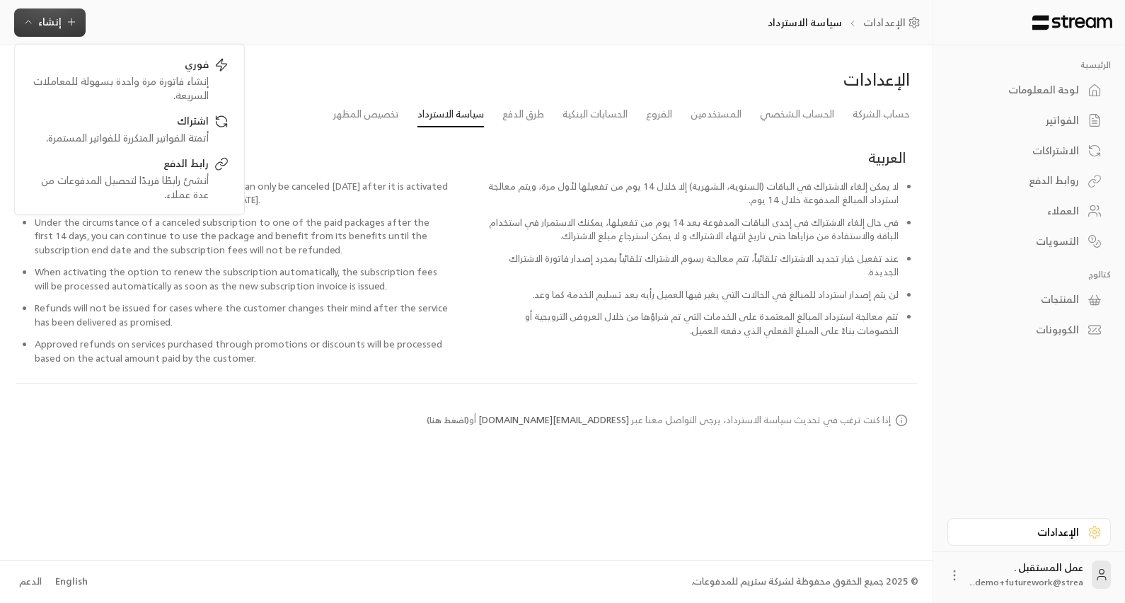
click at [339, 79] on div "الإعدادات" at bounding box center [466, 85] width 901 height 34
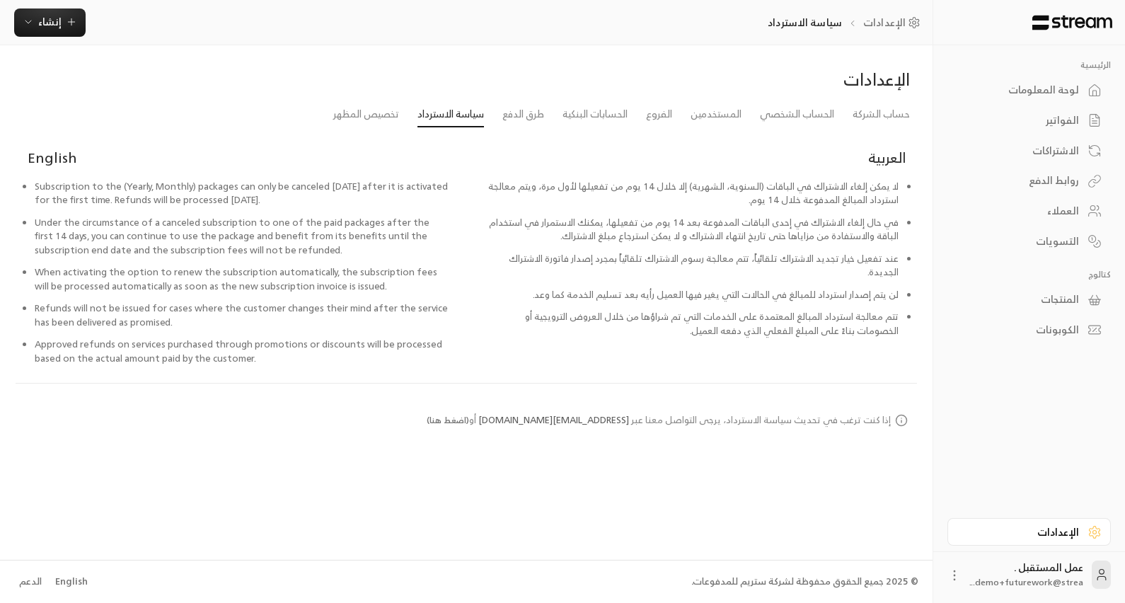
click at [753, 207] on li "لا يمكن إلغاء الاشتراك في الباقات (السنوية، الشهرية) إلا خلال 14 يوم من تفعيلها…" at bounding box center [690, 198] width 413 height 36
click at [832, 175] on div "لا يمكن إلغاء الاشتراك في الباقات (السنوية، الشهرية) إلا خلال 14 يوم من تفعيلها…" at bounding box center [690, 257] width 427 height 178
click at [71, 23] on icon "button" at bounding box center [71, 21] width 11 height 11
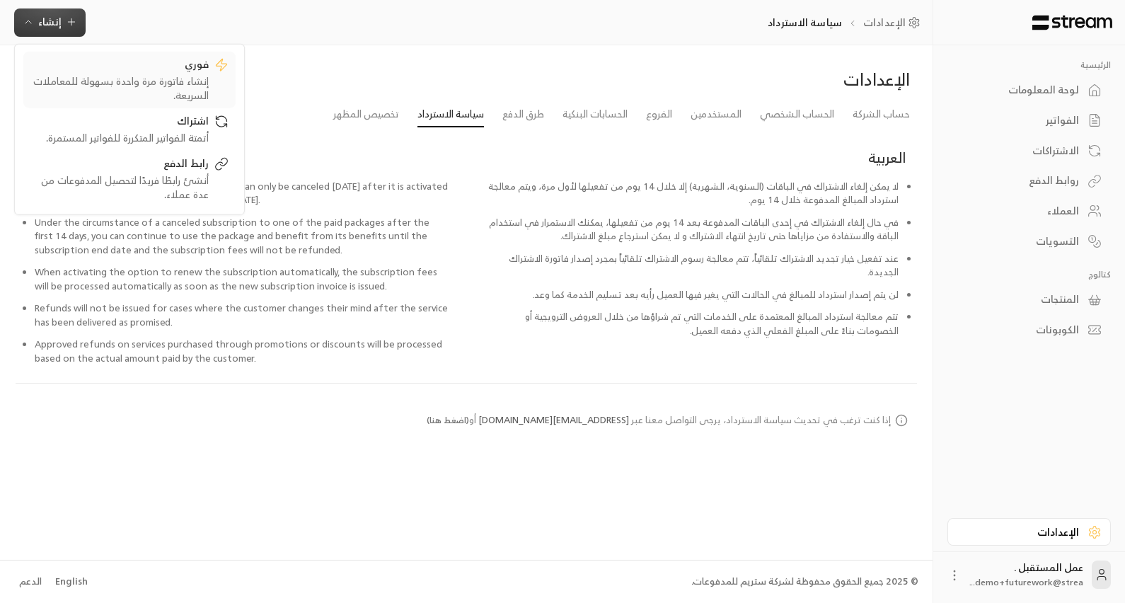
click at [178, 74] on div "إنشاء فاتورة مرة واحدة بسهولة للمعاملات السريعة." at bounding box center [119, 88] width 178 height 28
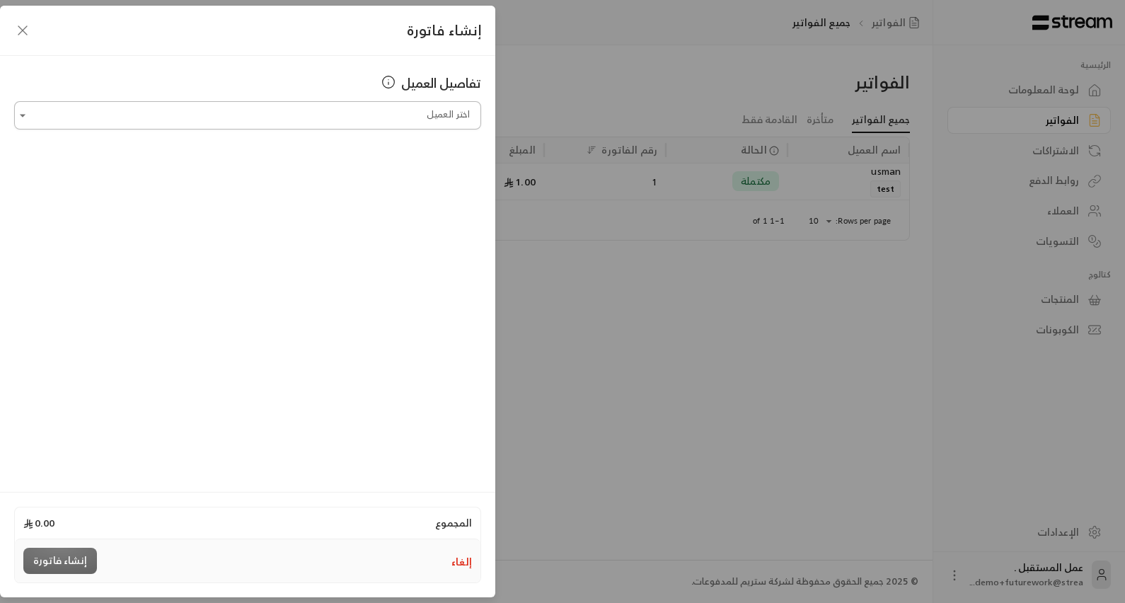
click at [410, 117] on input "اختر العميل" at bounding box center [247, 115] width 467 height 25
click at [352, 188] on span "[EMAIL_ADDRESS][DOMAIN_NAME]" at bounding box center [306, 190] width 167 height 16
type input "**********"
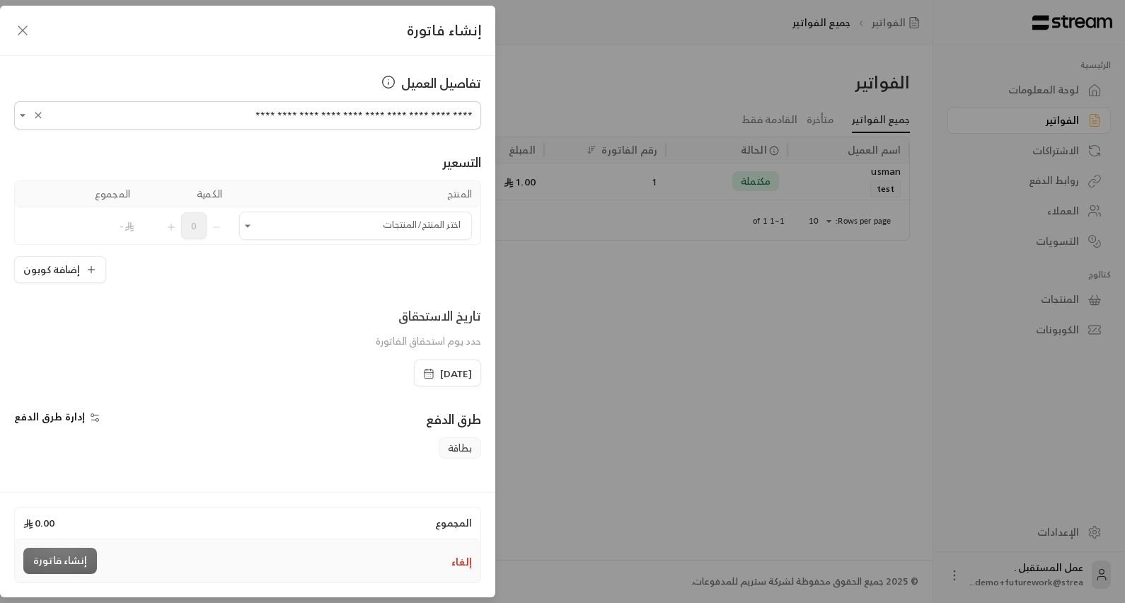
scroll to position [106, 0]
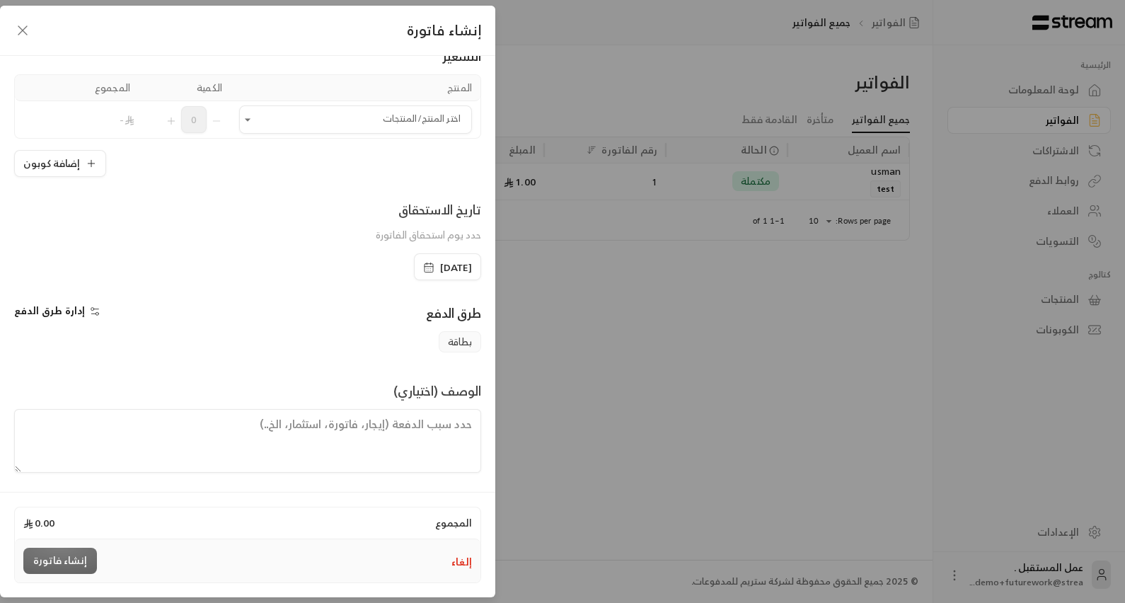
click at [453, 426] on textarea at bounding box center [247, 441] width 467 height 64
click at [457, 482] on button "إلغاء" at bounding box center [461, 561] width 21 height 14
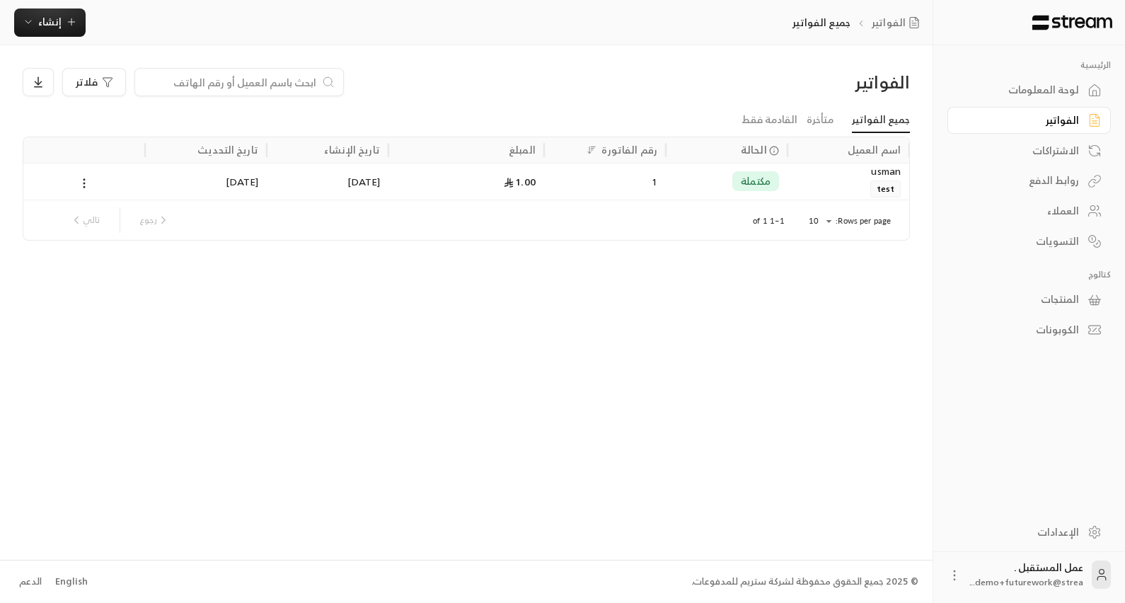
click at [899, 156] on div "الاشتراكات" at bounding box center [1022, 151] width 114 height 14
